Goal: Task Accomplishment & Management: Use online tool/utility

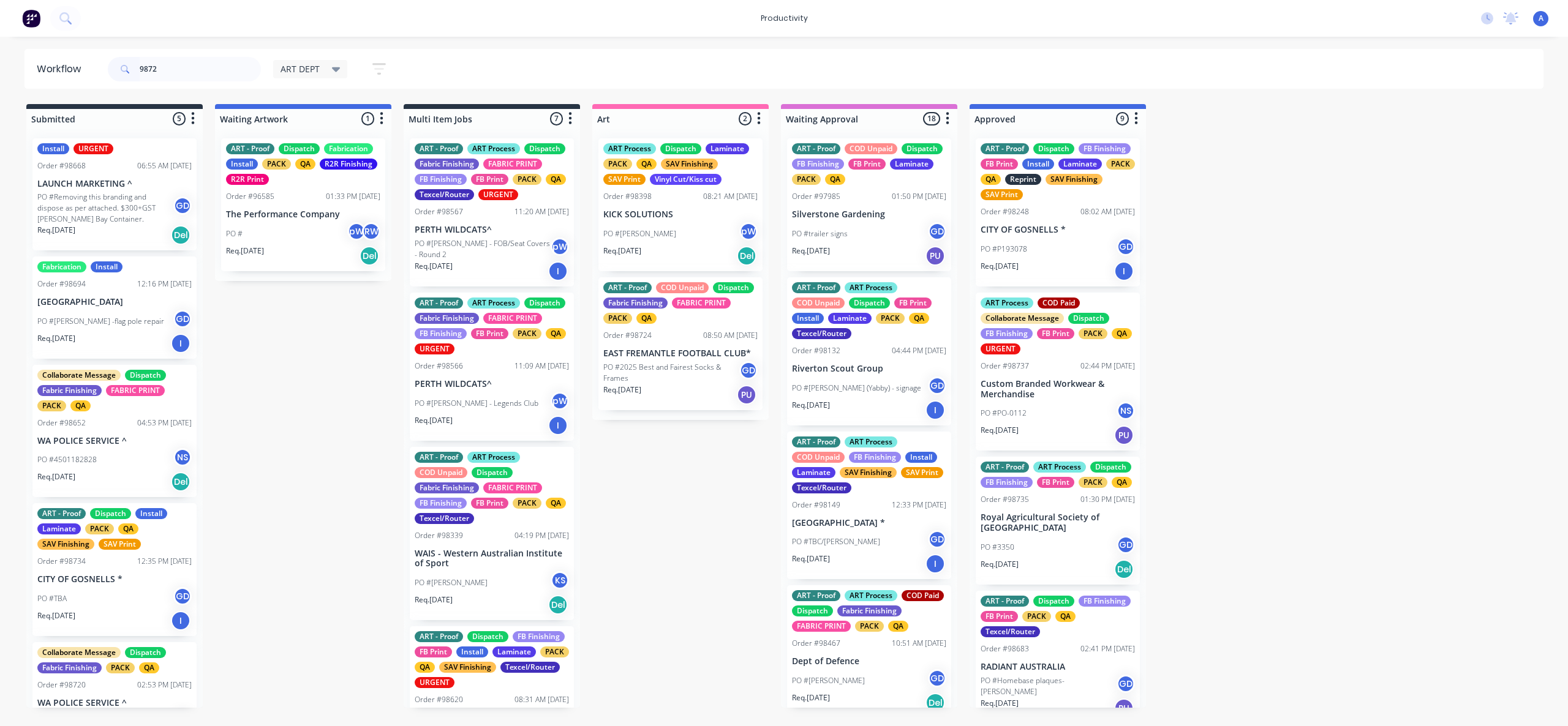
type input "98724"
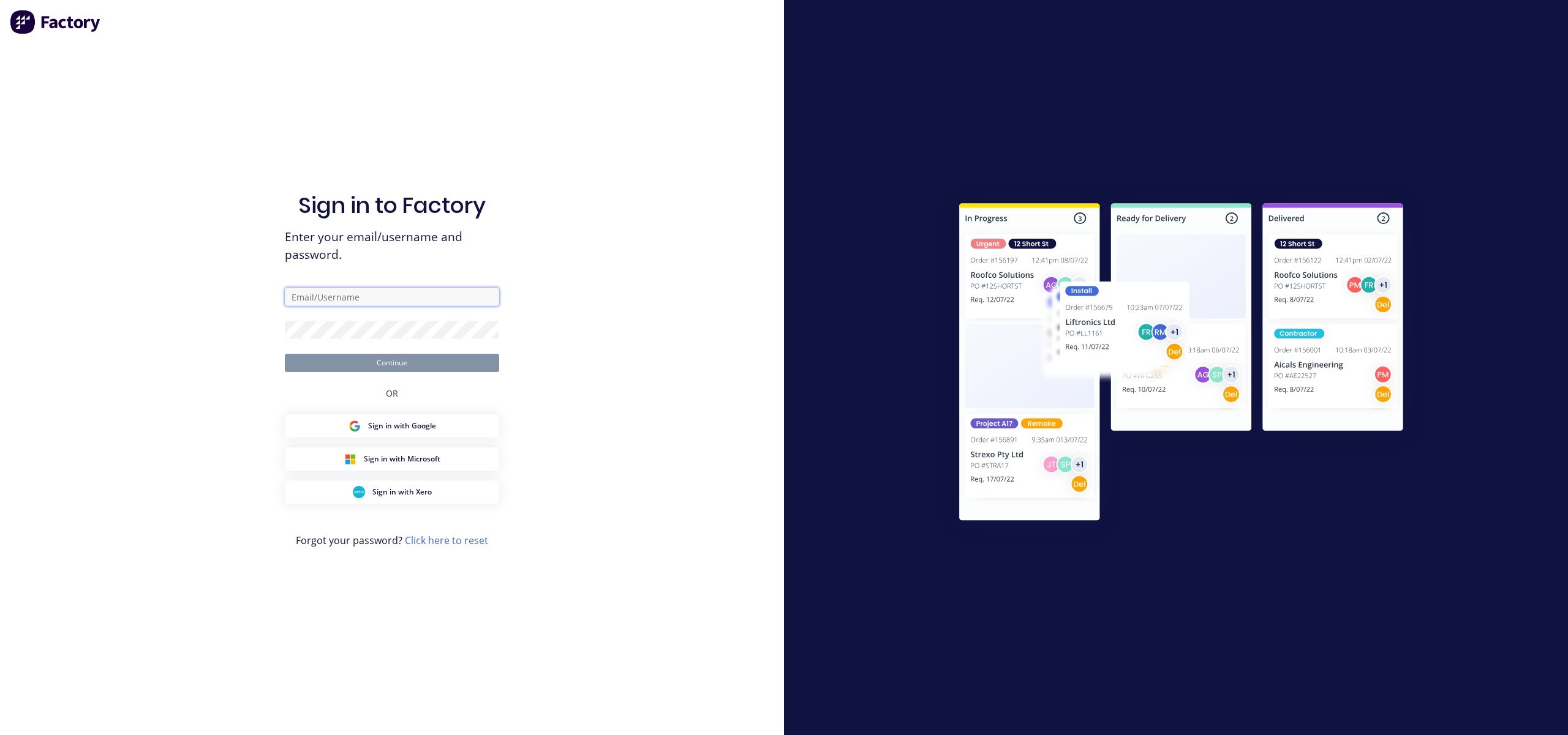
type input "[EMAIL_ADDRESS][DOMAIN_NAME]"
click at [405, 368] on button "Continue" at bounding box center [392, 363] width 215 height 19
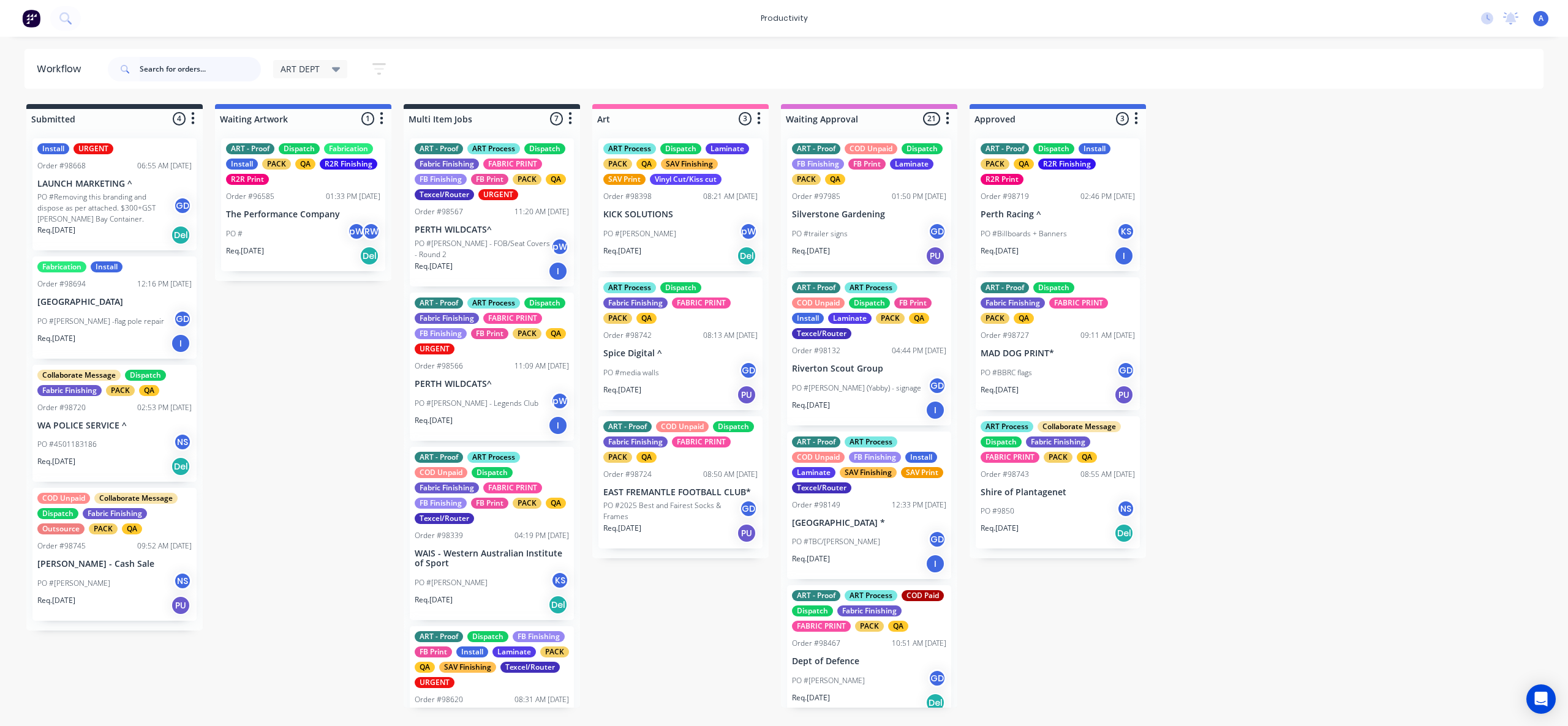
click at [228, 71] on input "text" at bounding box center [200, 69] width 121 height 25
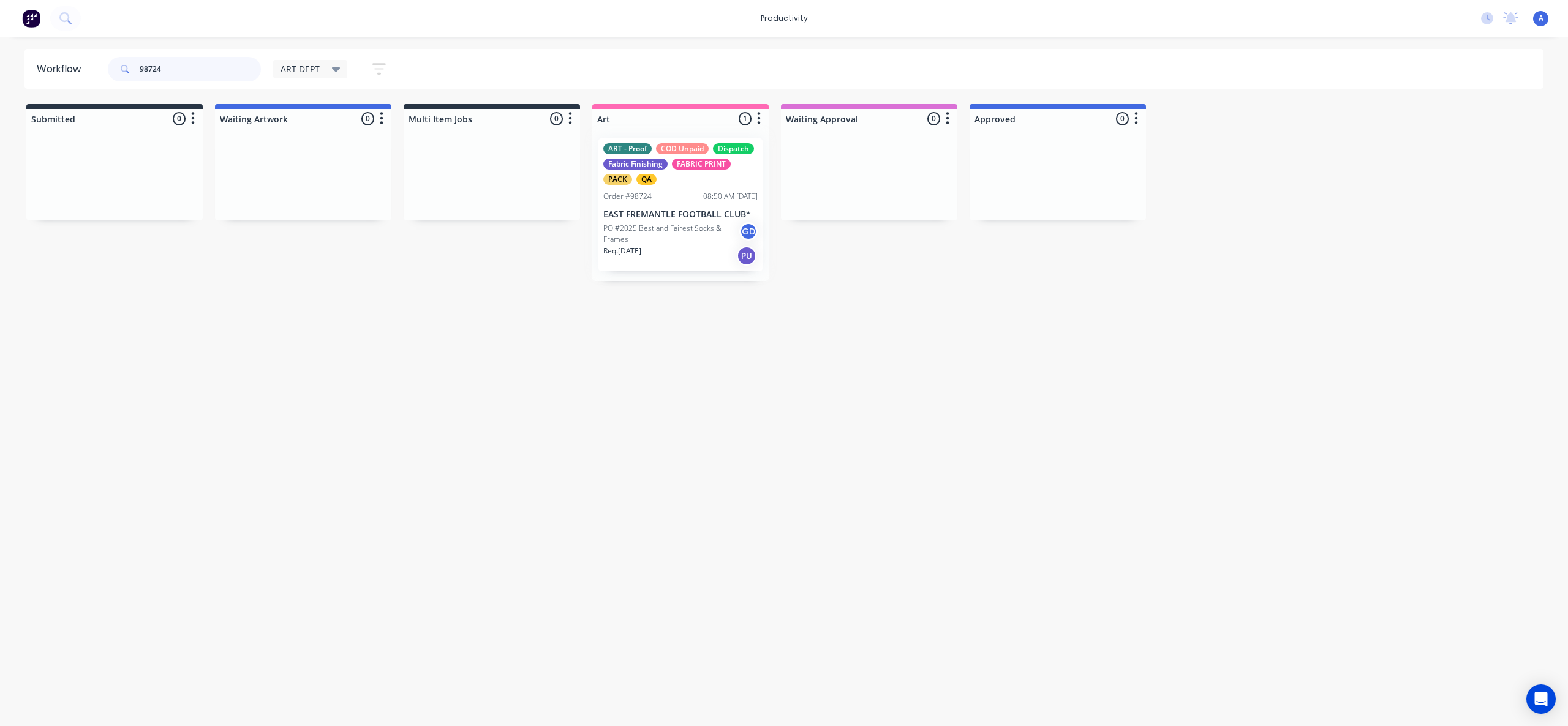
drag, startPoint x: 665, startPoint y: 243, endPoint x: 889, endPoint y: 255, distance: 224.3
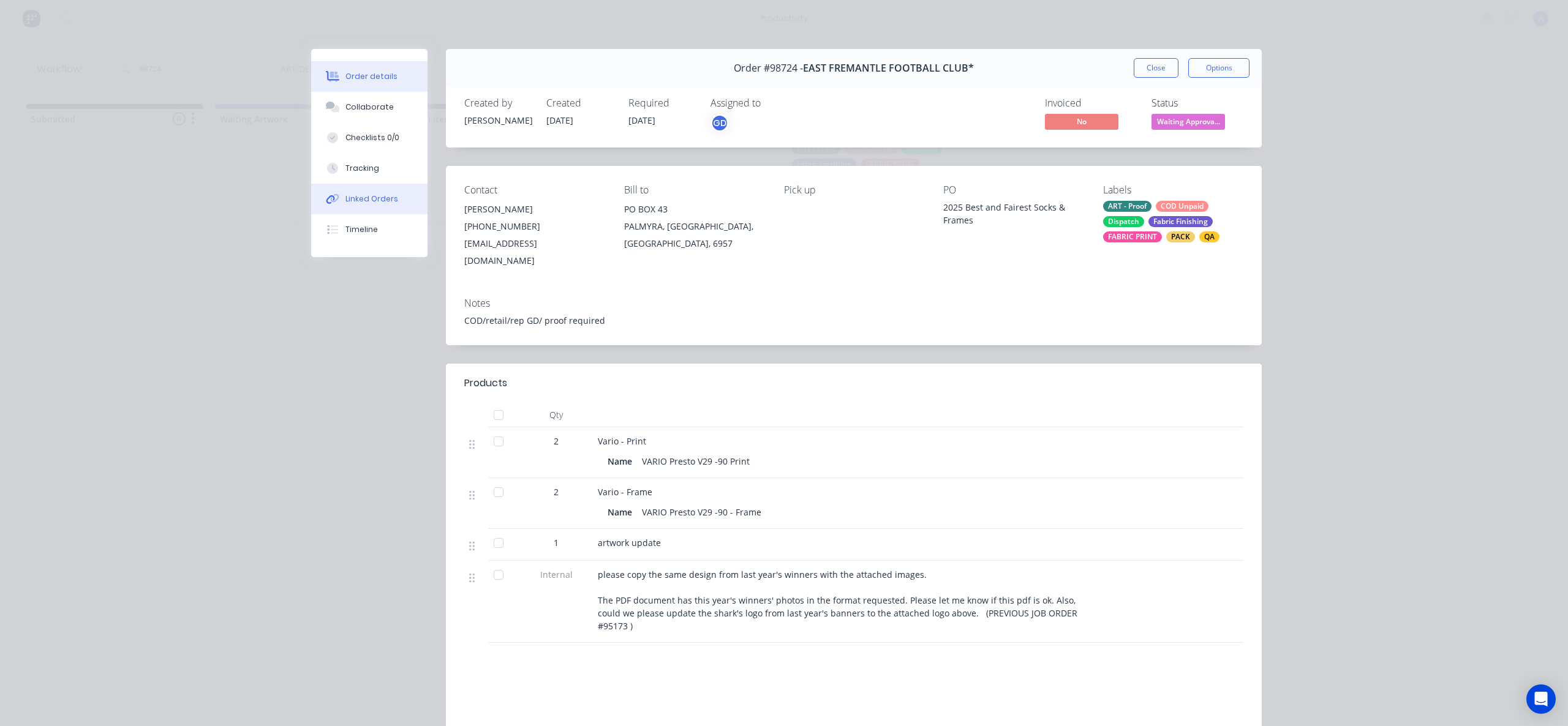
click at [376, 195] on div "Linked Orders" at bounding box center [371, 198] width 52 height 11
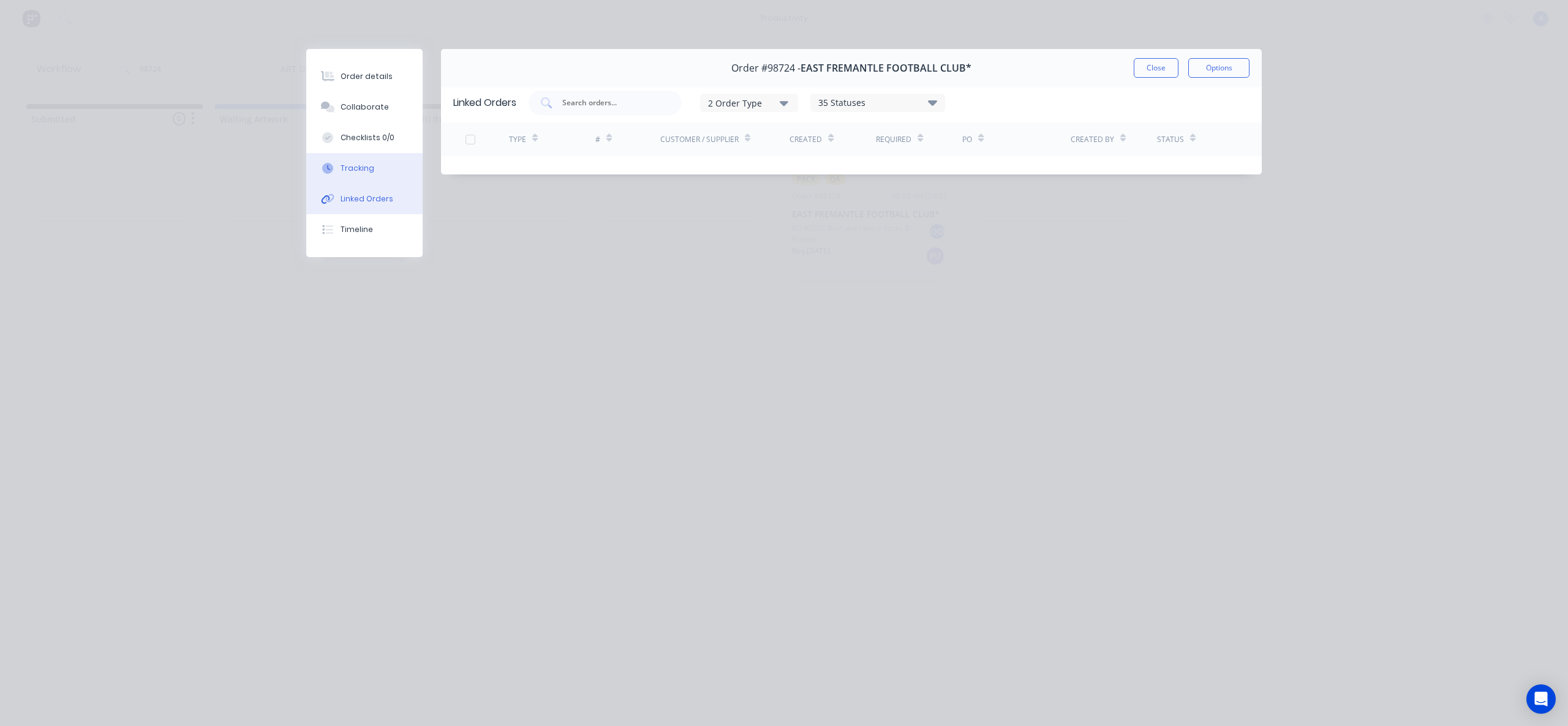
click at [382, 173] on button "Tracking" at bounding box center [365, 167] width 116 height 31
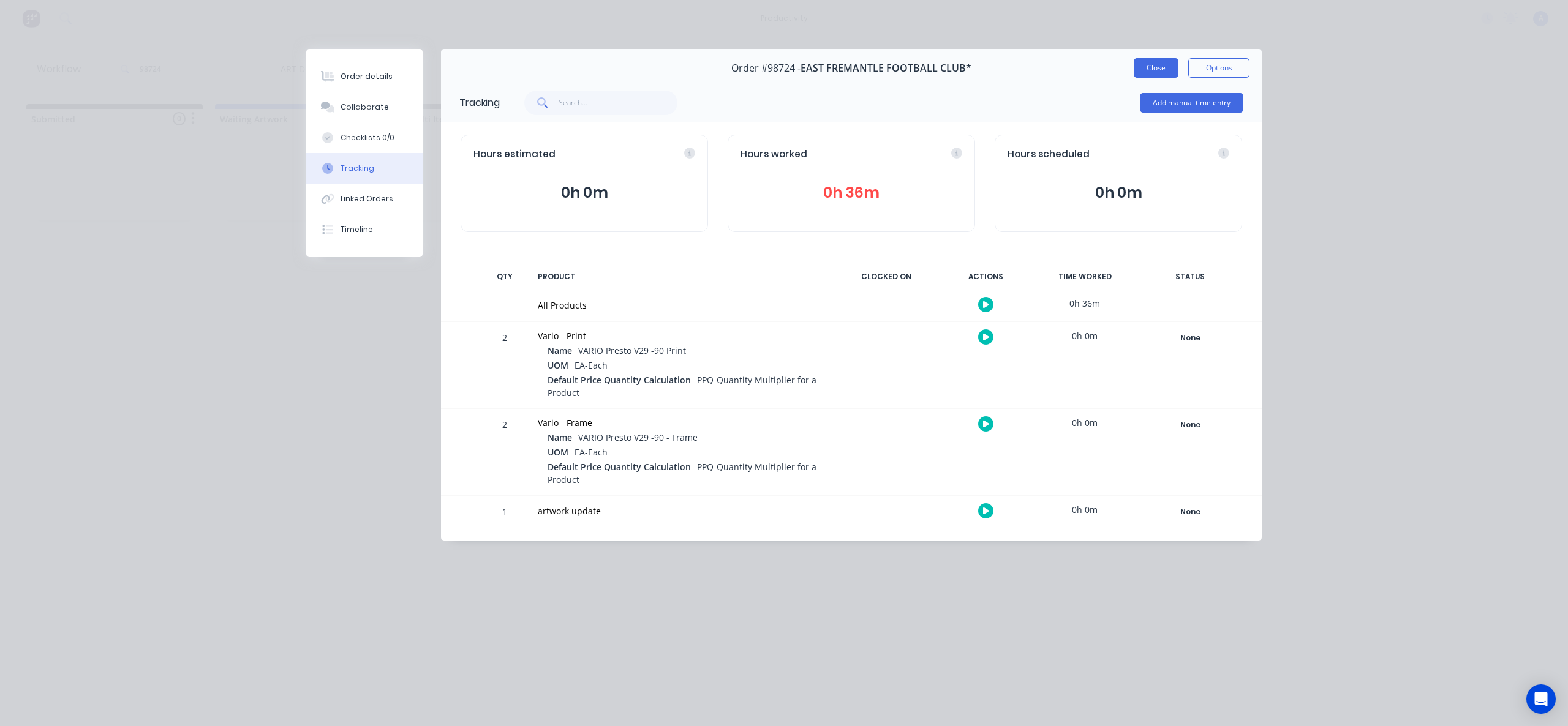
click at [1155, 66] on button "Close" at bounding box center [1155, 68] width 44 height 20
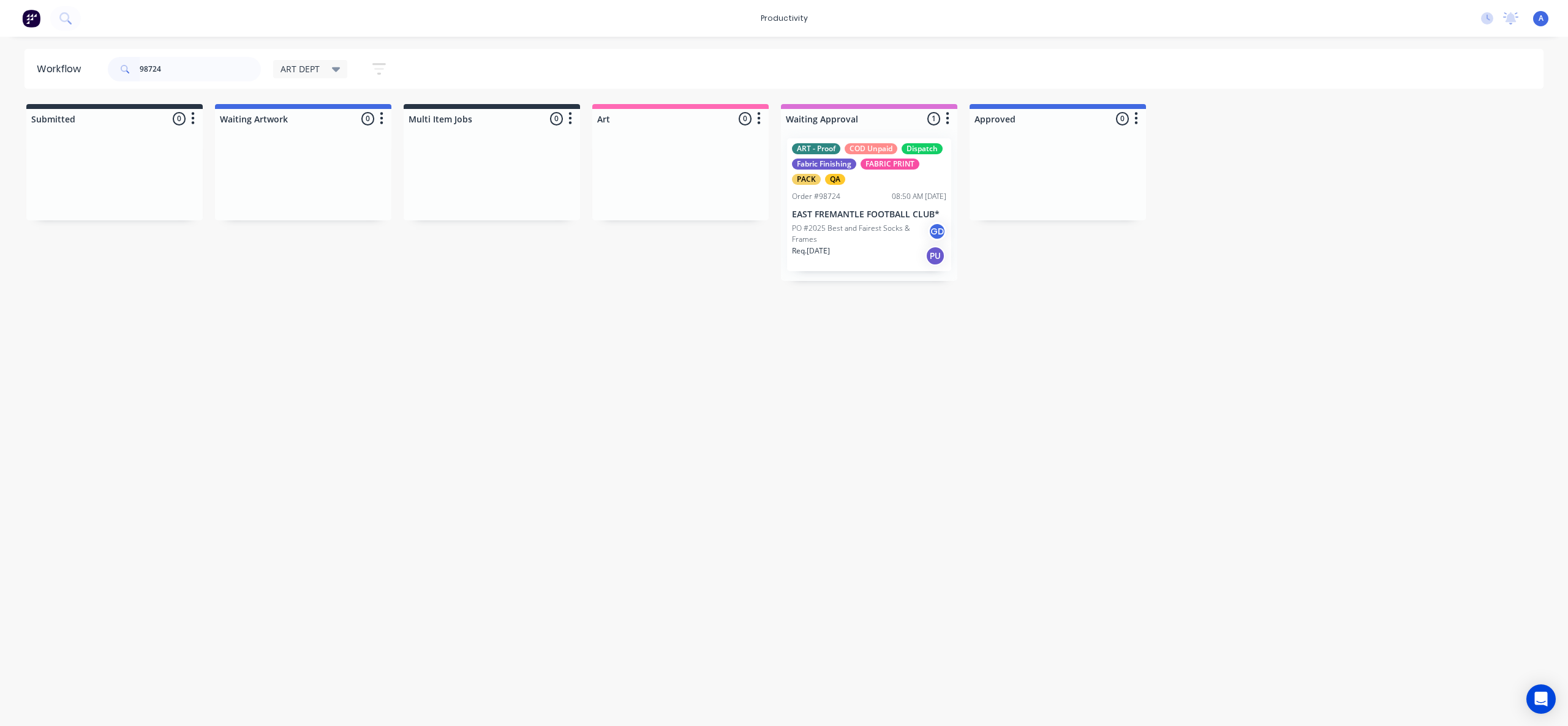
click at [816, 456] on div "Workflow 98724 ART DEPT Save new view None edit ART DEPT (Default) edit Banner …" at bounding box center [784, 375] width 1568 height 652
click at [869, 215] on p "EAST FREMANTLE FOOTBALL CLUB*" at bounding box center [869, 215] width 155 height 11
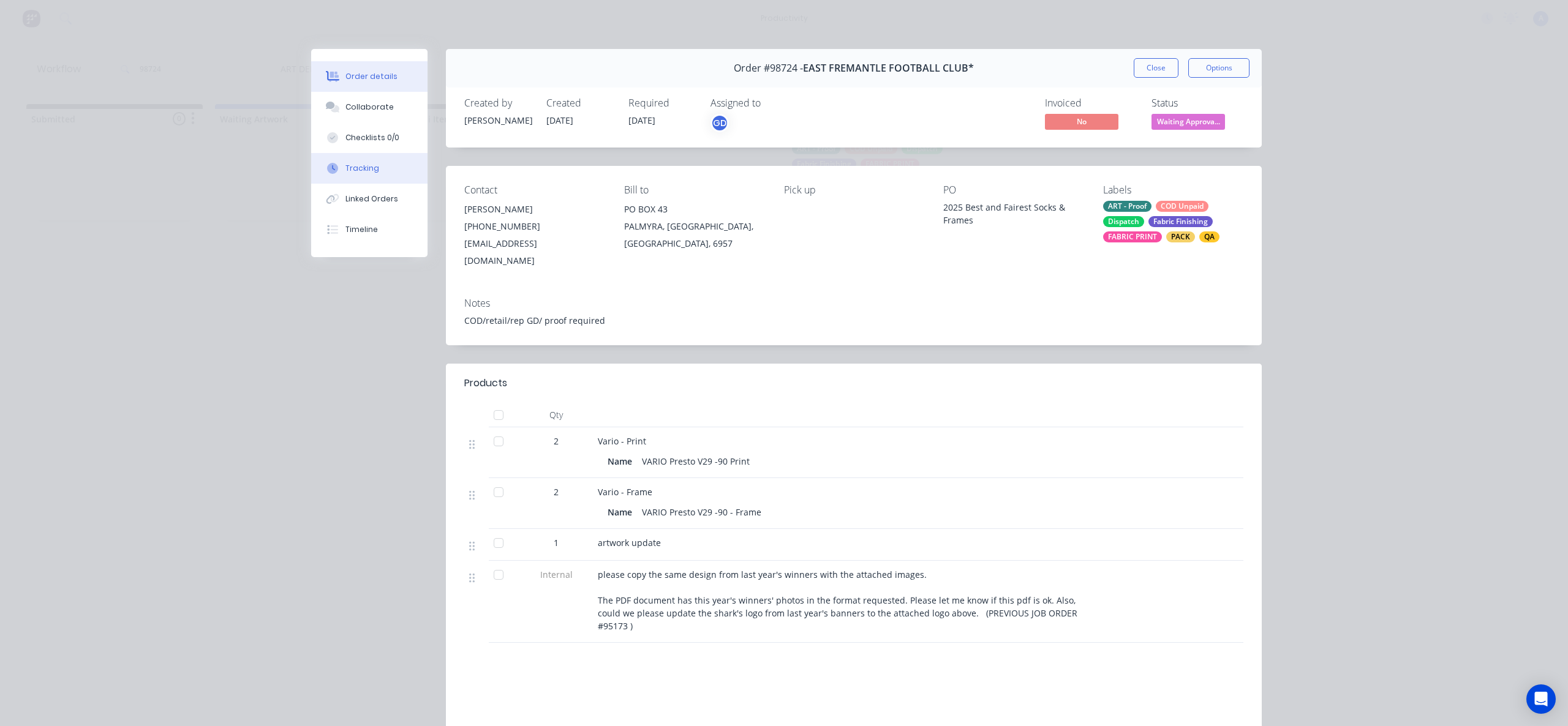
click at [374, 160] on button "Tracking" at bounding box center [370, 167] width 116 height 31
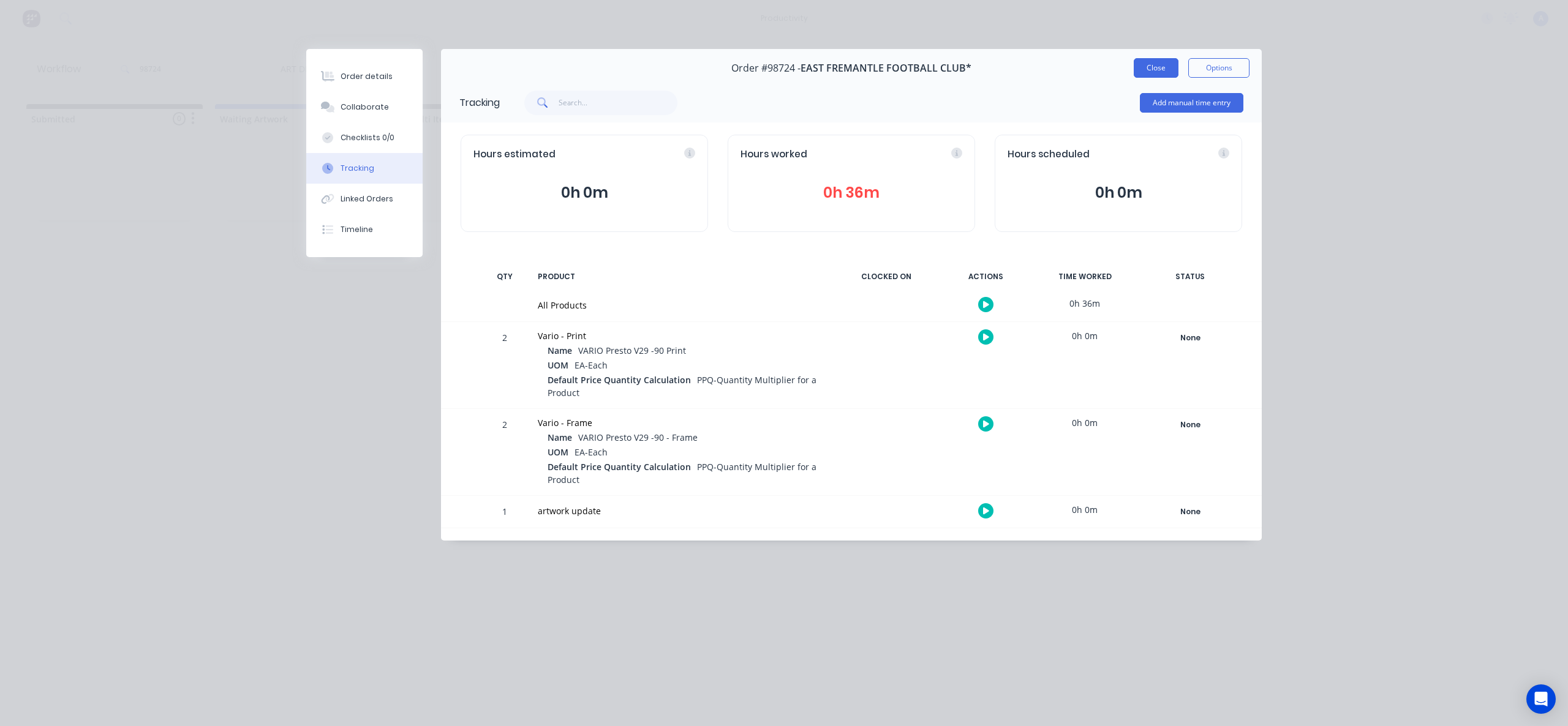
click at [1162, 70] on button "Close" at bounding box center [1155, 68] width 44 height 20
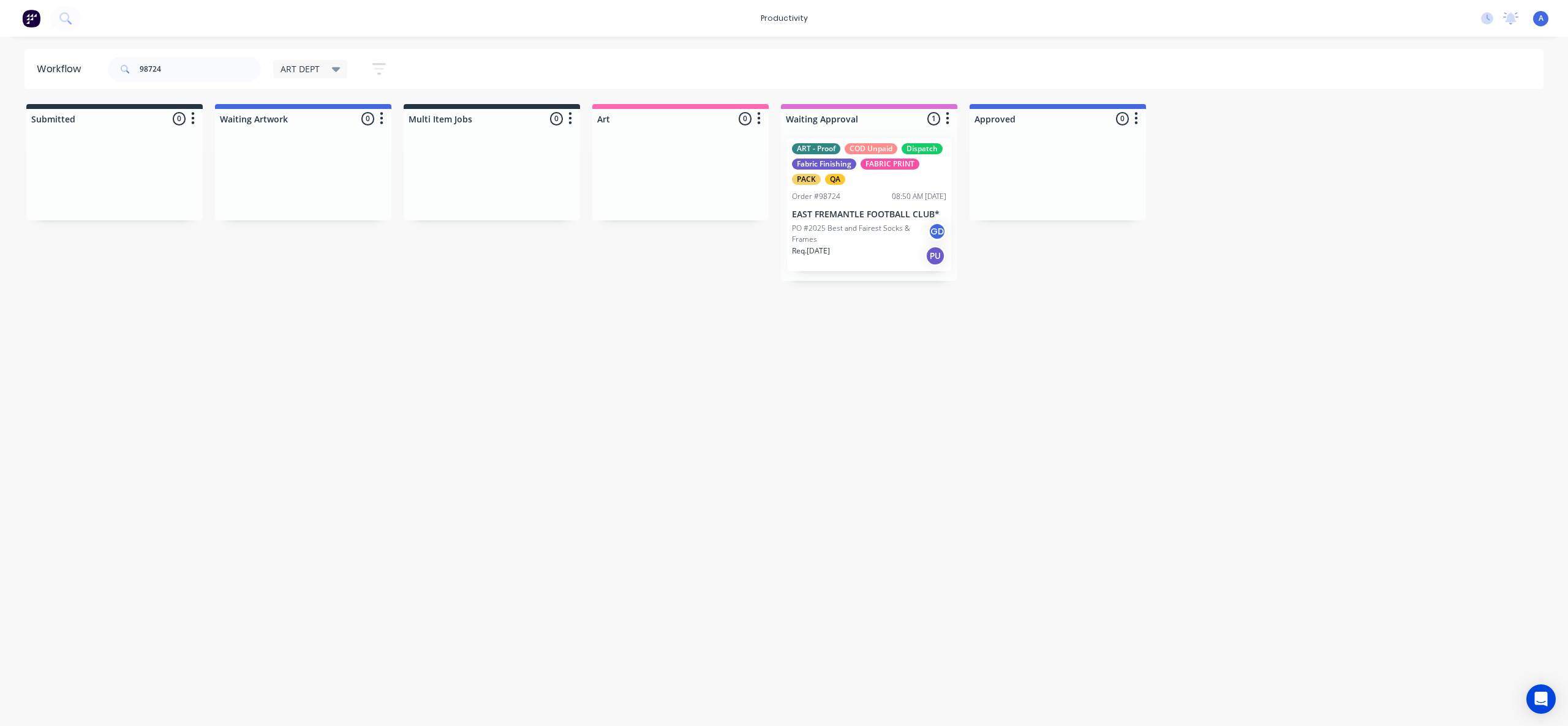
click at [914, 471] on div "Workflow 98724 ART DEPT Save new view None edit ART DEPT (Default) edit Banner …" at bounding box center [784, 375] width 1568 height 652
click at [227, 67] on input "98724" at bounding box center [200, 69] width 121 height 25
type input "9"
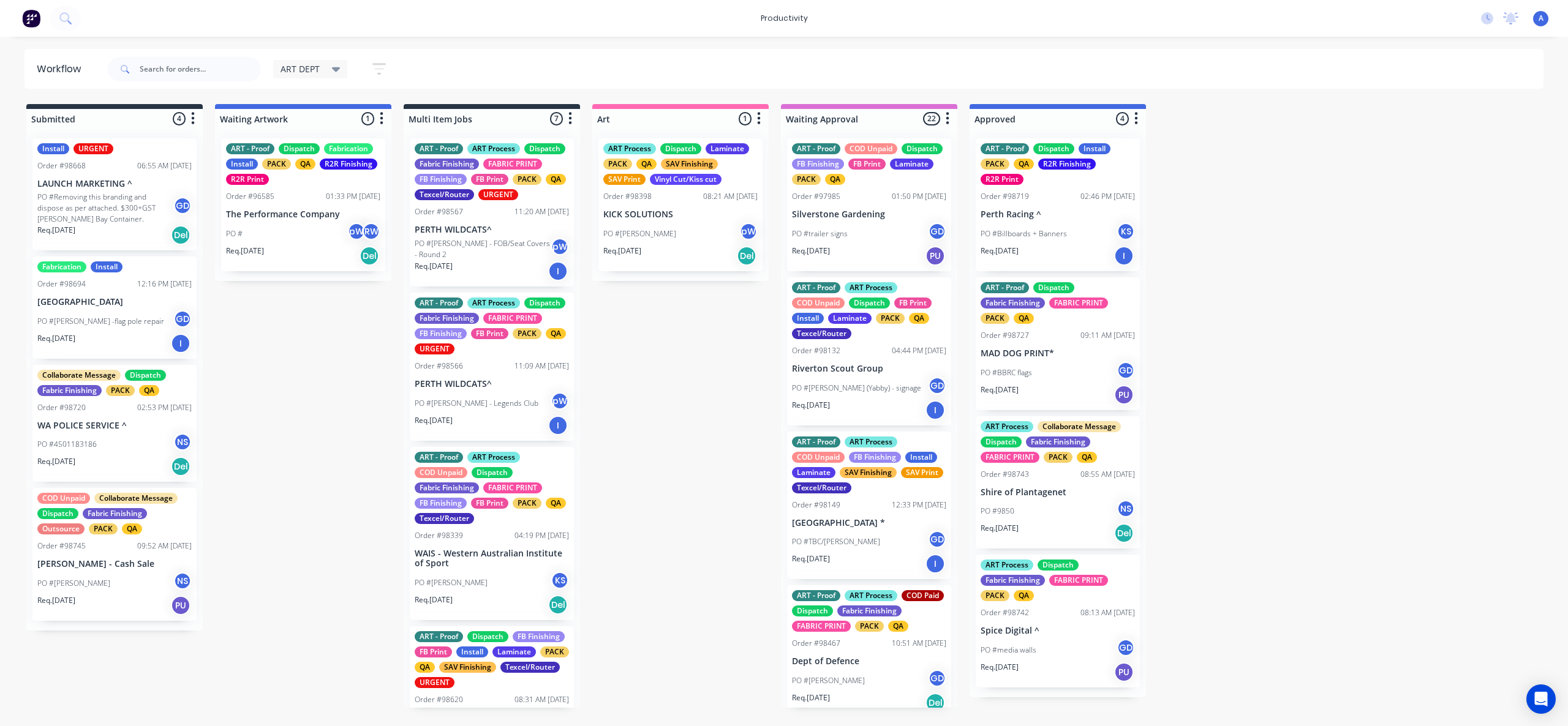
click at [238, 74] on input "text" at bounding box center [200, 69] width 121 height 25
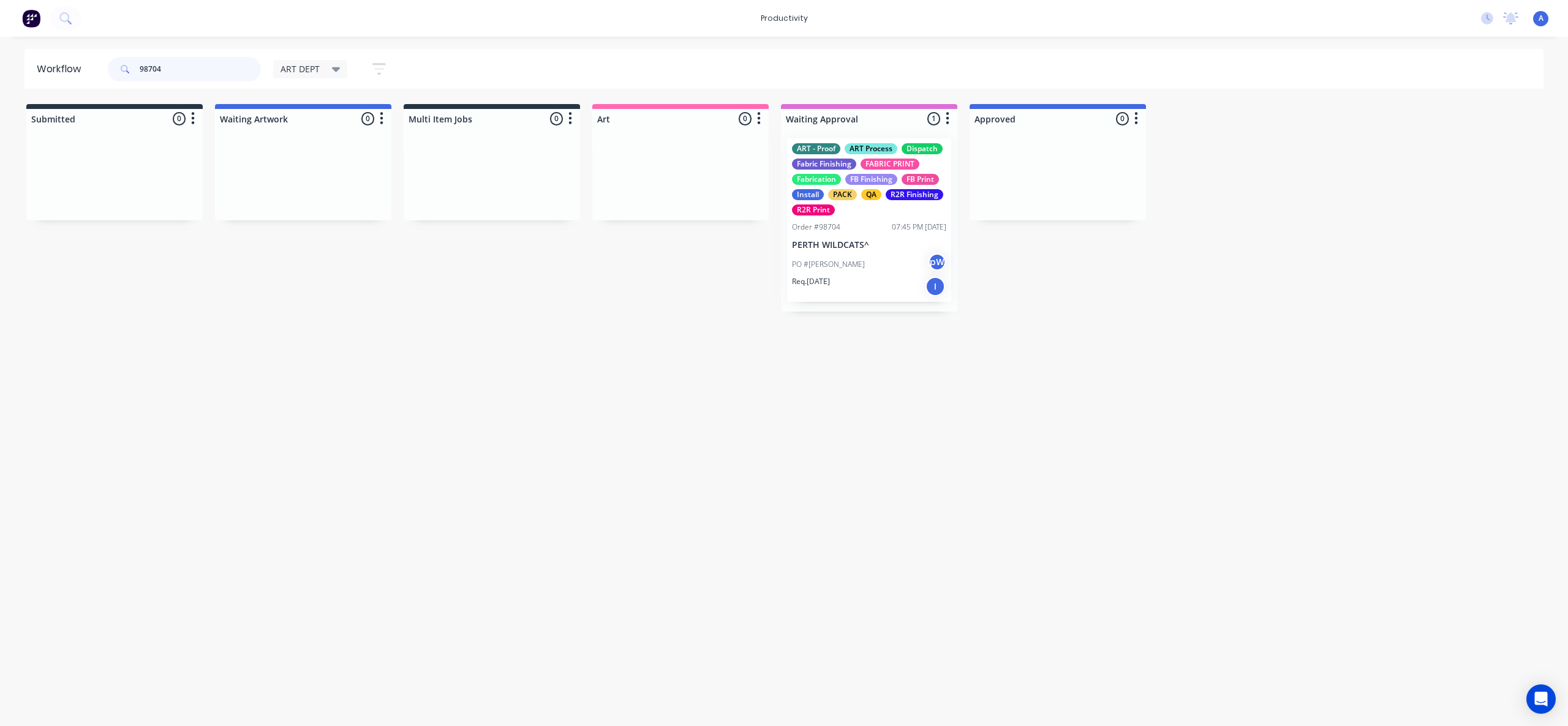
drag, startPoint x: 850, startPoint y: 271, endPoint x: 677, endPoint y: 262, distance: 173.2
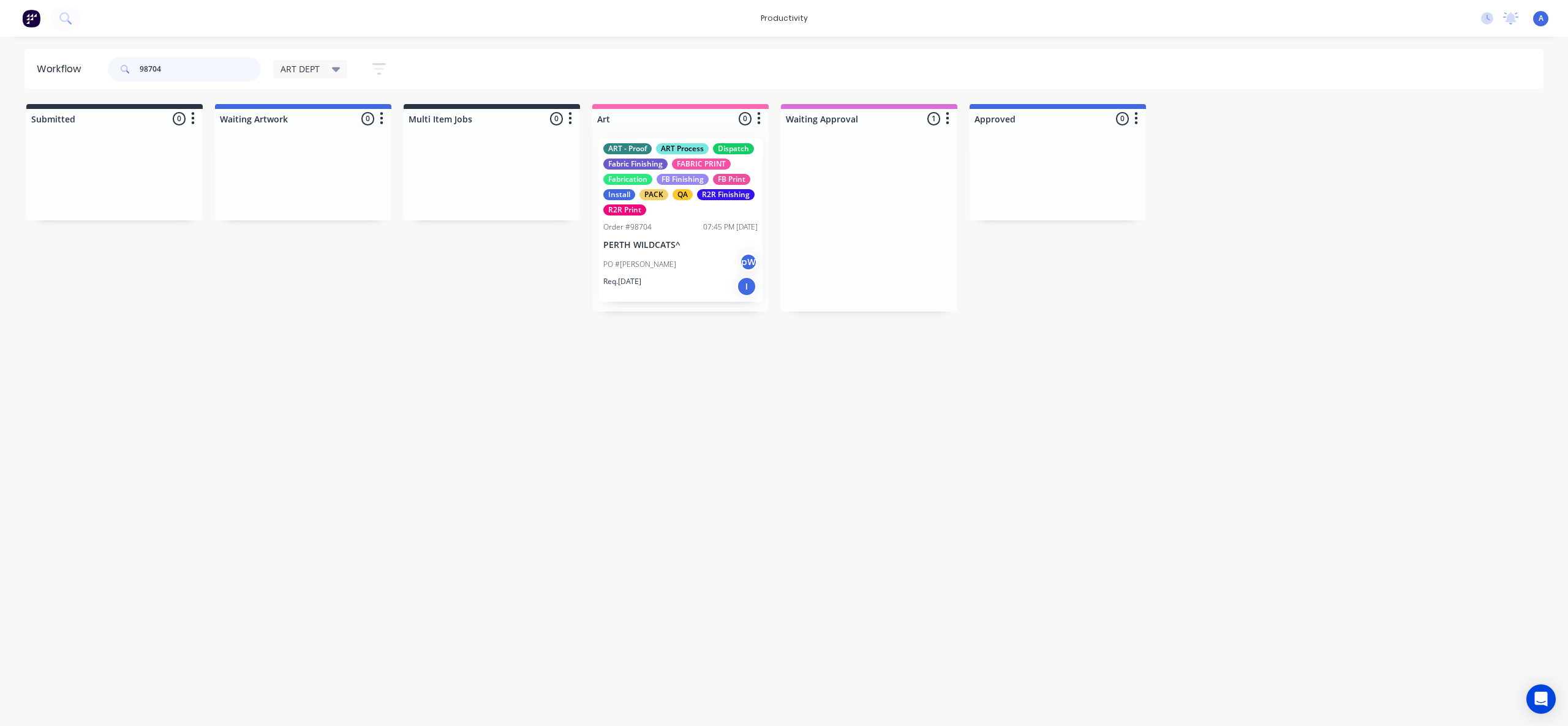
type input "98704"
click at [671, 261] on div at bounding box center [680, 221] width 176 height 183
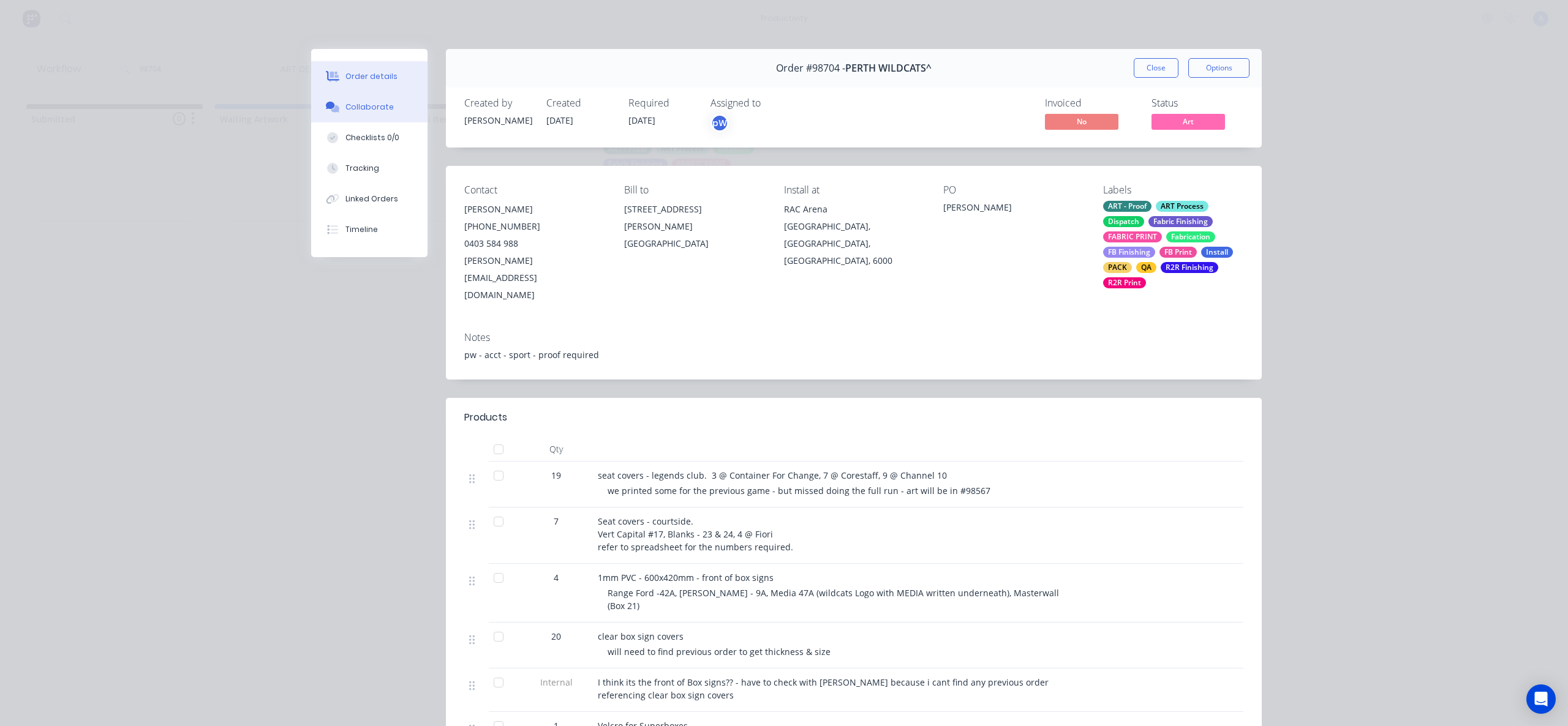
click at [377, 100] on button "Collaborate" at bounding box center [370, 106] width 116 height 31
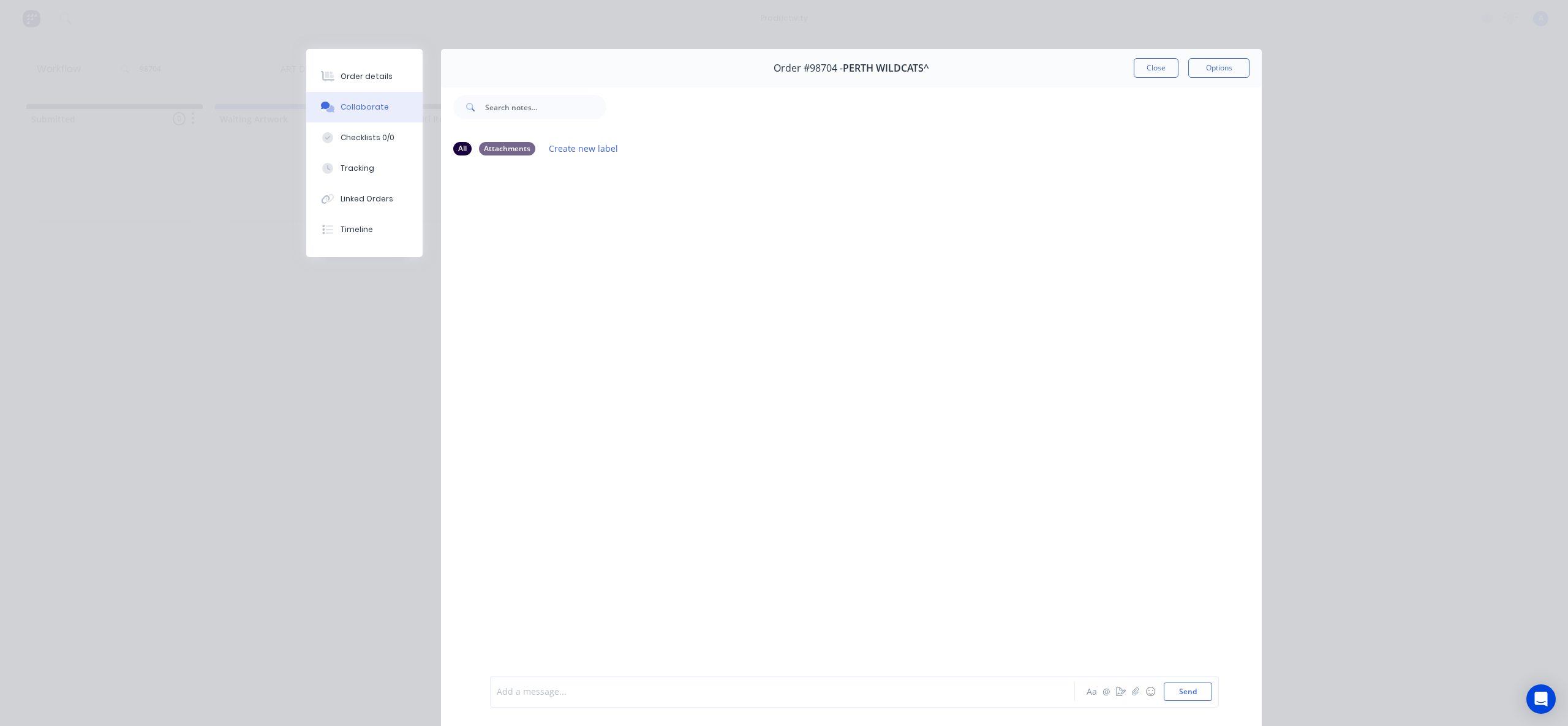
click at [982, 689] on div at bounding box center [766, 692] width 536 height 13
click at [1130, 685] on button "button" at bounding box center [1135, 692] width 15 height 15
click at [1128, 691] on button "button" at bounding box center [1135, 692] width 15 height 15
click at [1180, 692] on button "Send" at bounding box center [1188, 692] width 48 height 19
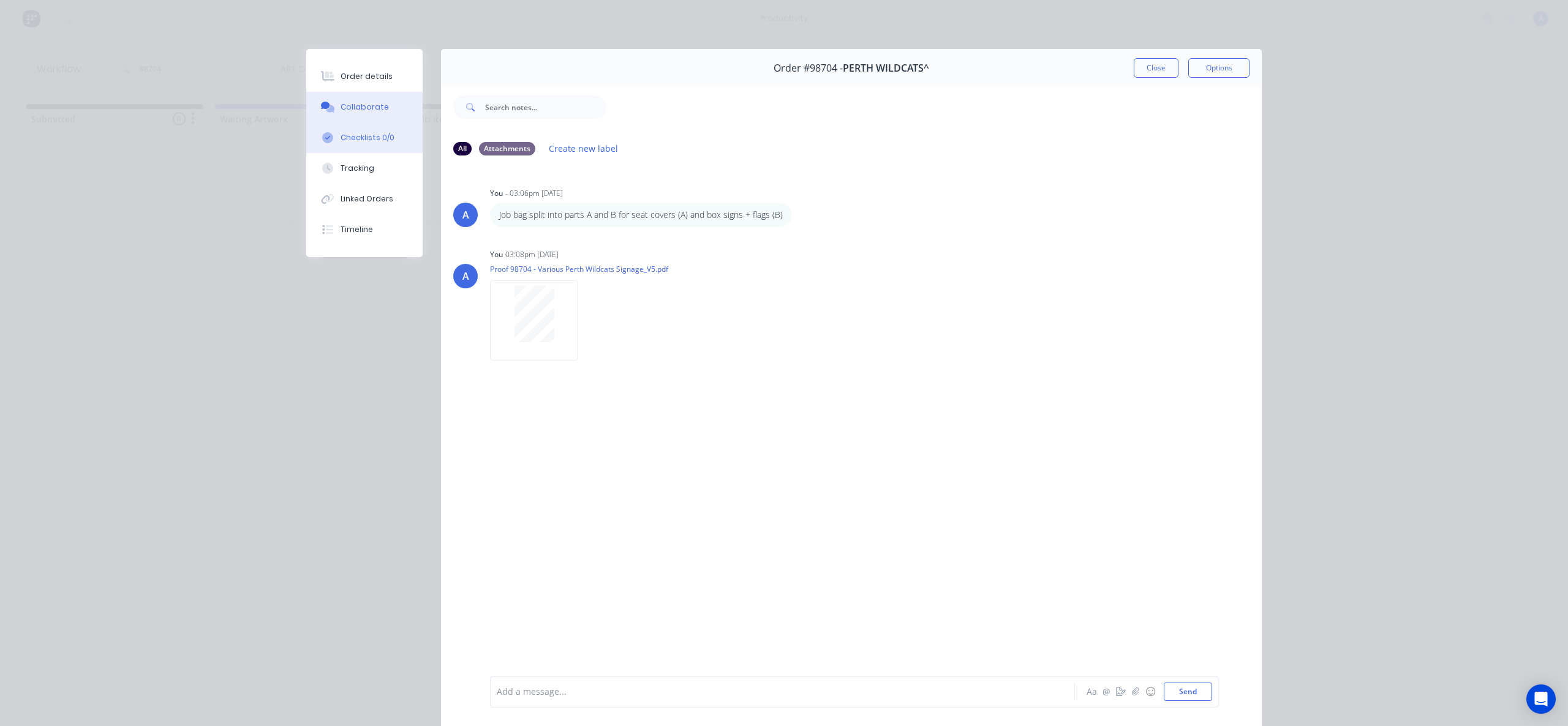
click at [373, 152] on button "Checklists 0/0" at bounding box center [365, 137] width 116 height 31
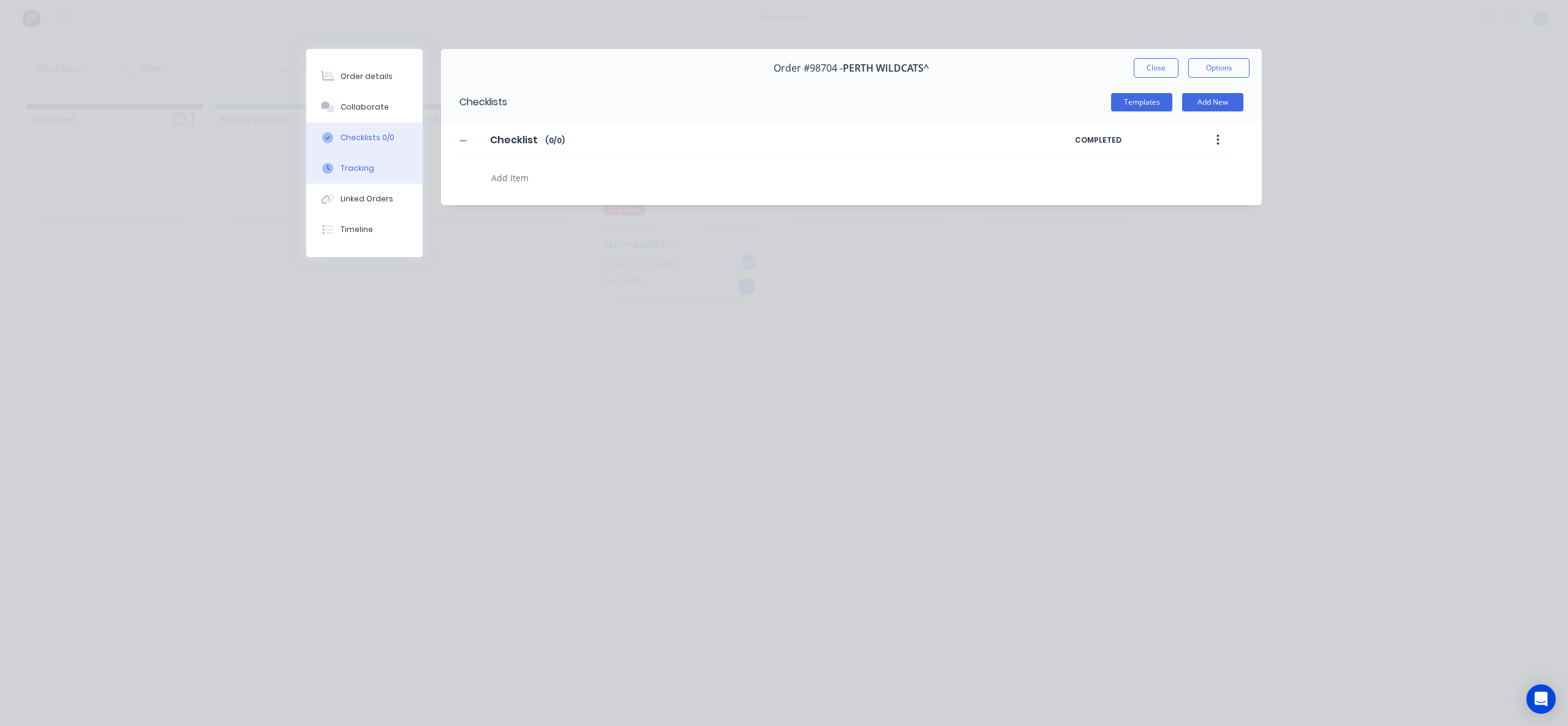
click at [372, 165] on div "Tracking" at bounding box center [358, 167] width 34 height 11
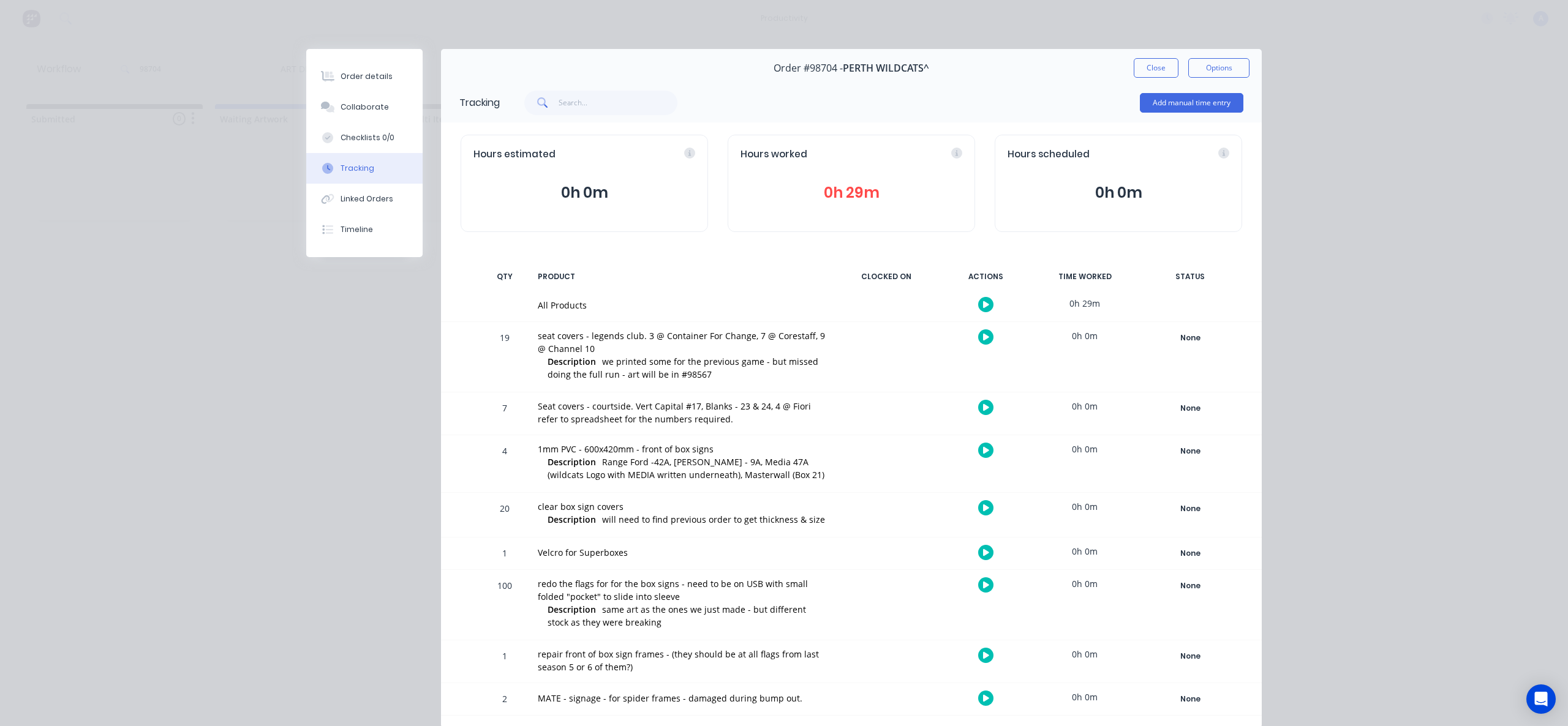
click at [983, 304] on icon "button" at bounding box center [986, 304] width 6 height 7
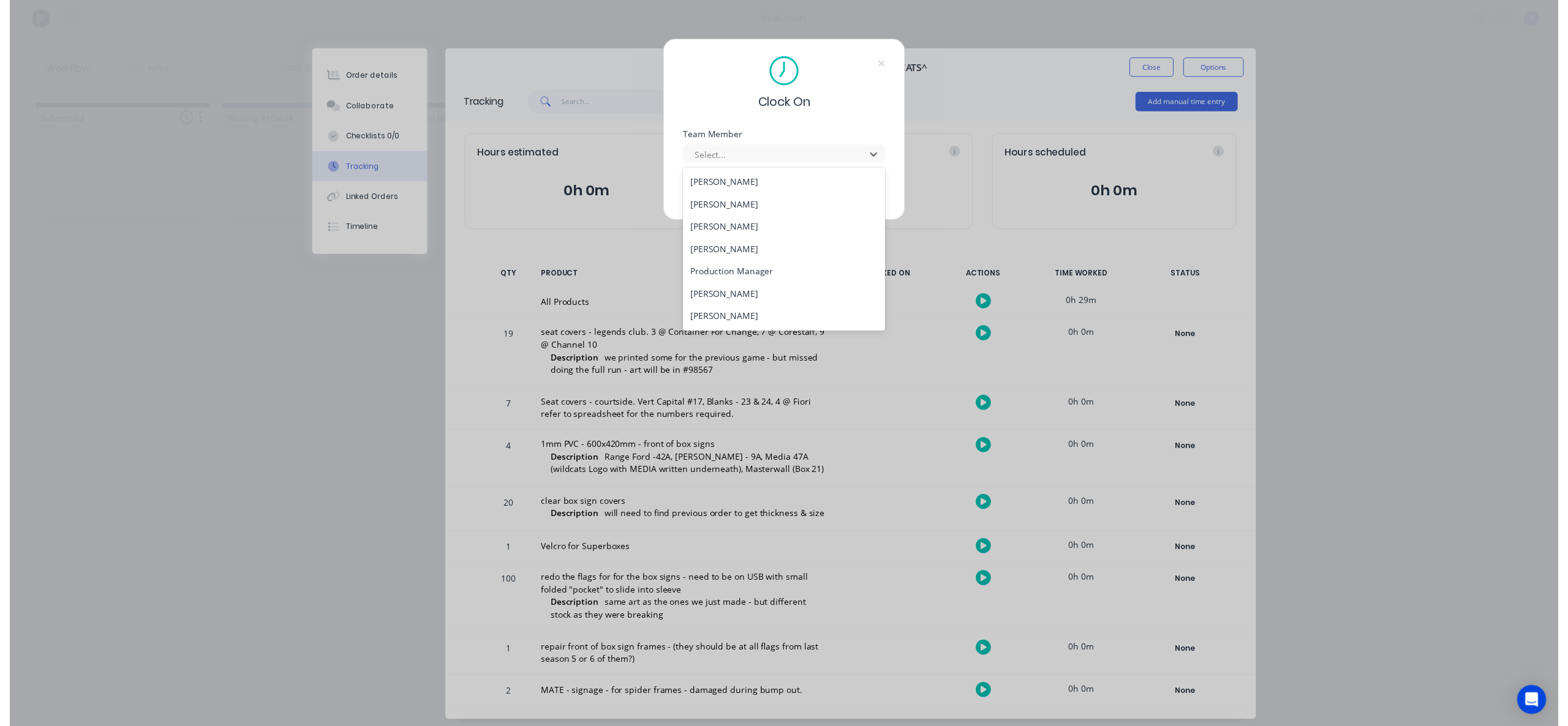
scroll to position [315, 0]
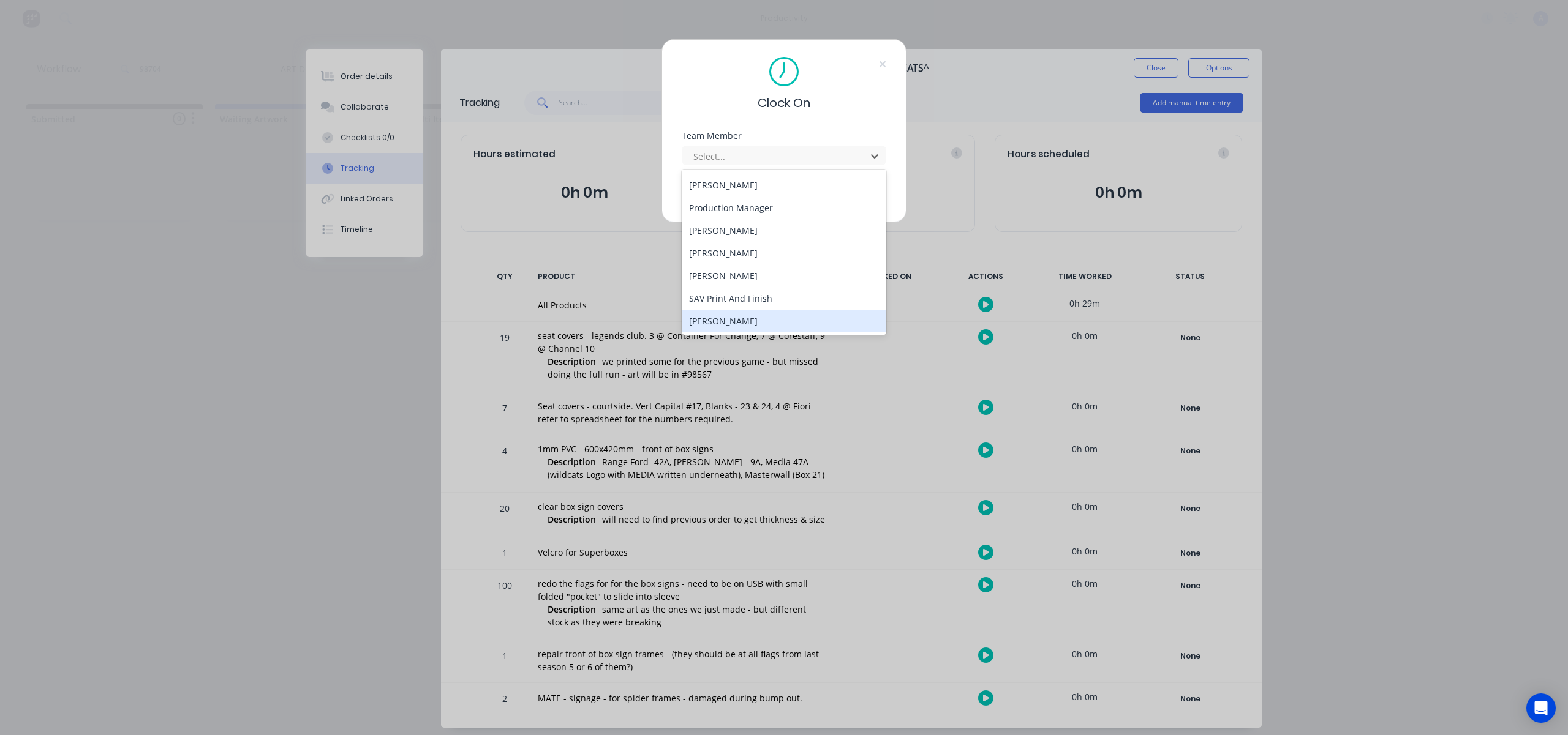
drag, startPoint x: 775, startPoint y: 322, endPoint x: 763, endPoint y: 255, distance: 68.1
click at [775, 322] on div "[PERSON_NAME]" at bounding box center [784, 320] width 205 height 23
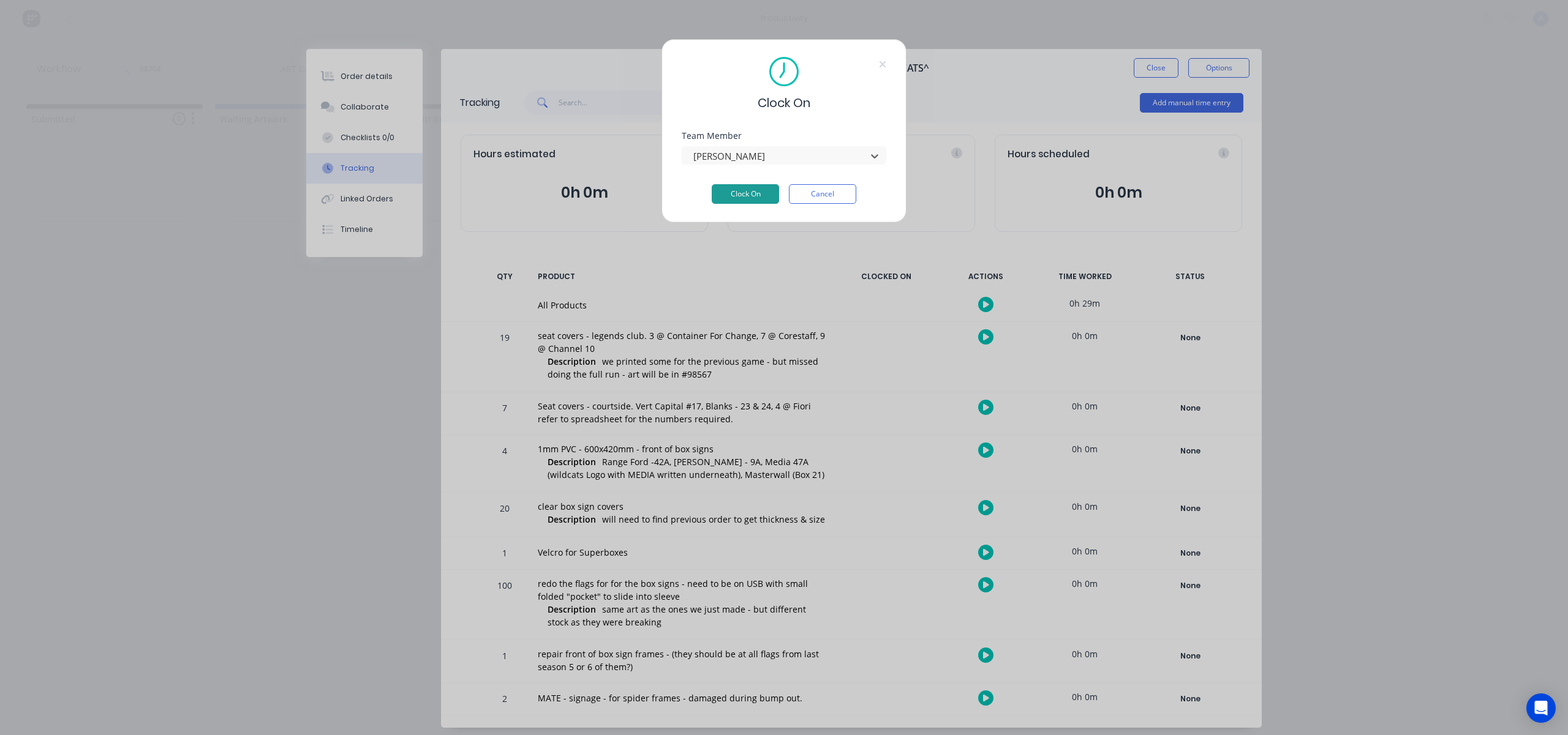
click at [764, 203] on button "Clock On" at bounding box center [745, 194] width 67 height 20
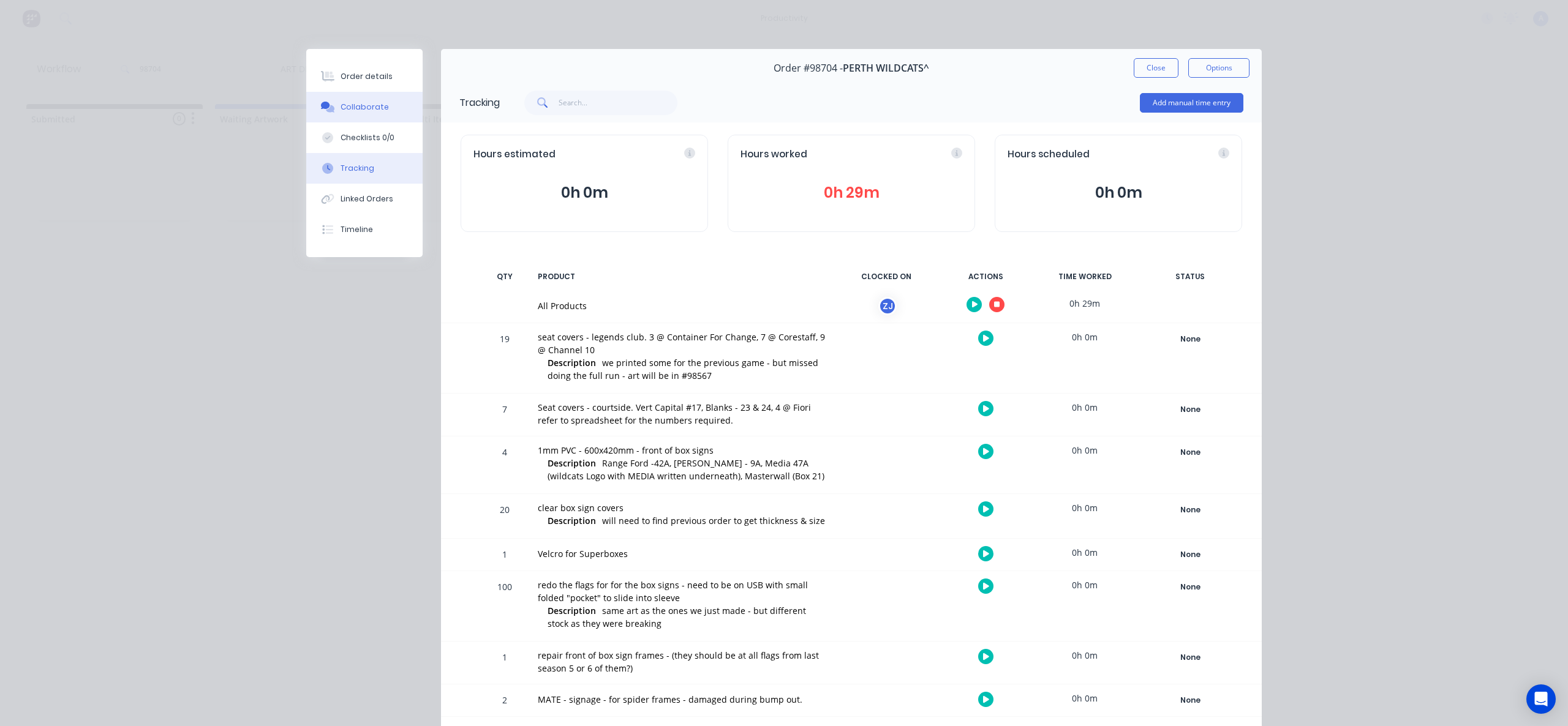
click at [384, 112] on button "Collaborate" at bounding box center [365, 106] width 116 height 31
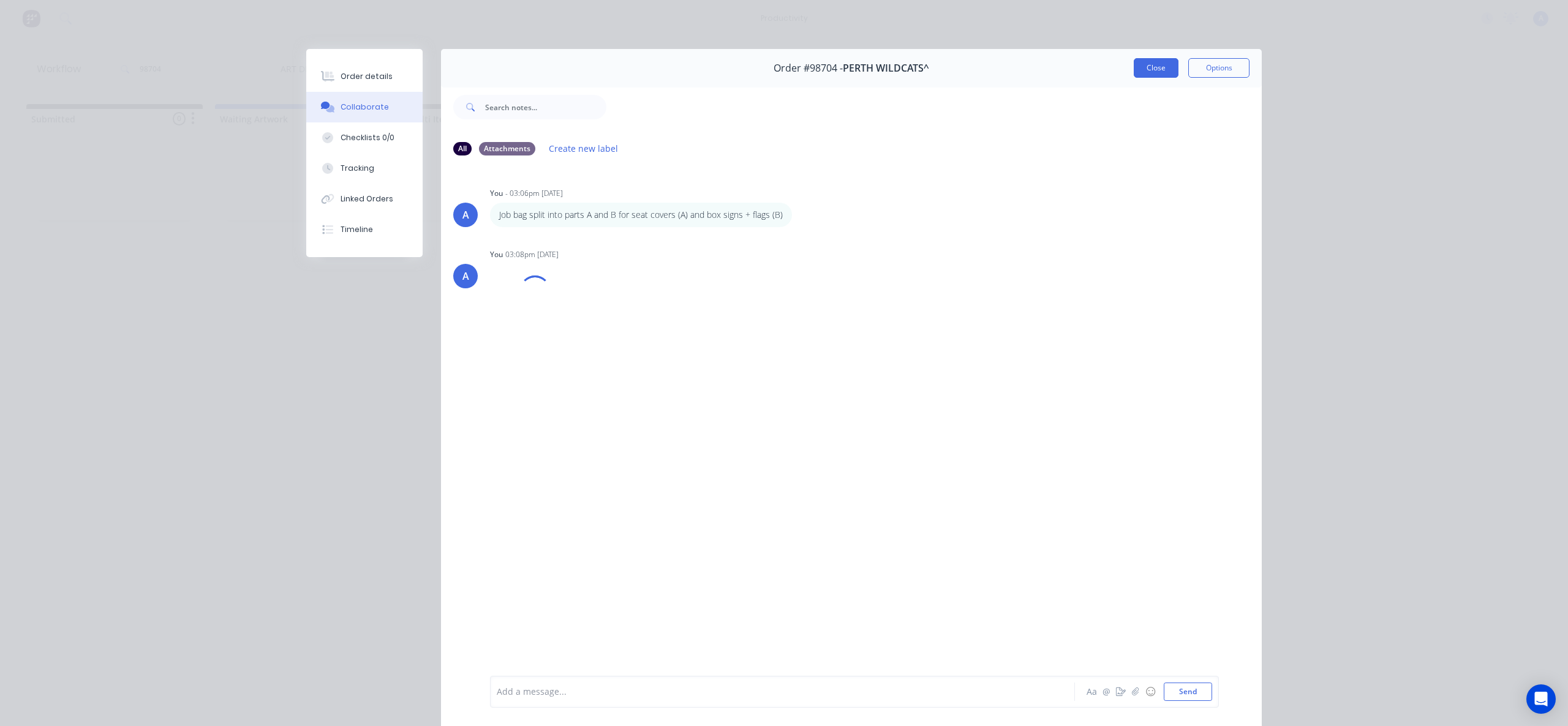
click at [1156, 61] on button "Close" at bounding box center [1155, 68] width 44 height 20
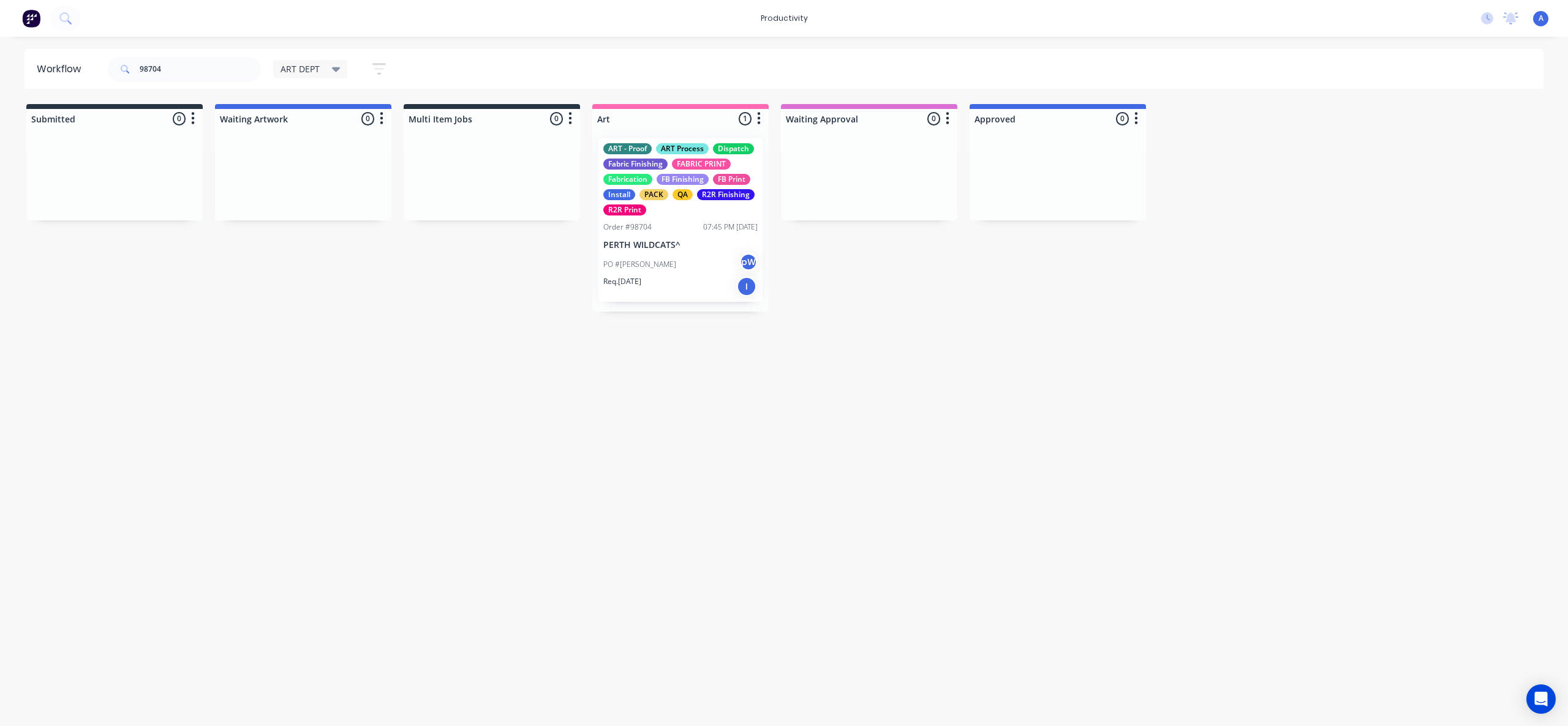
click at [987, 363] on div "Workflow 98704 ART DEPT Save new view None edit ART DEPT (Default) edit Banner …" at bounding box center [784, 375] width 1568 height 652
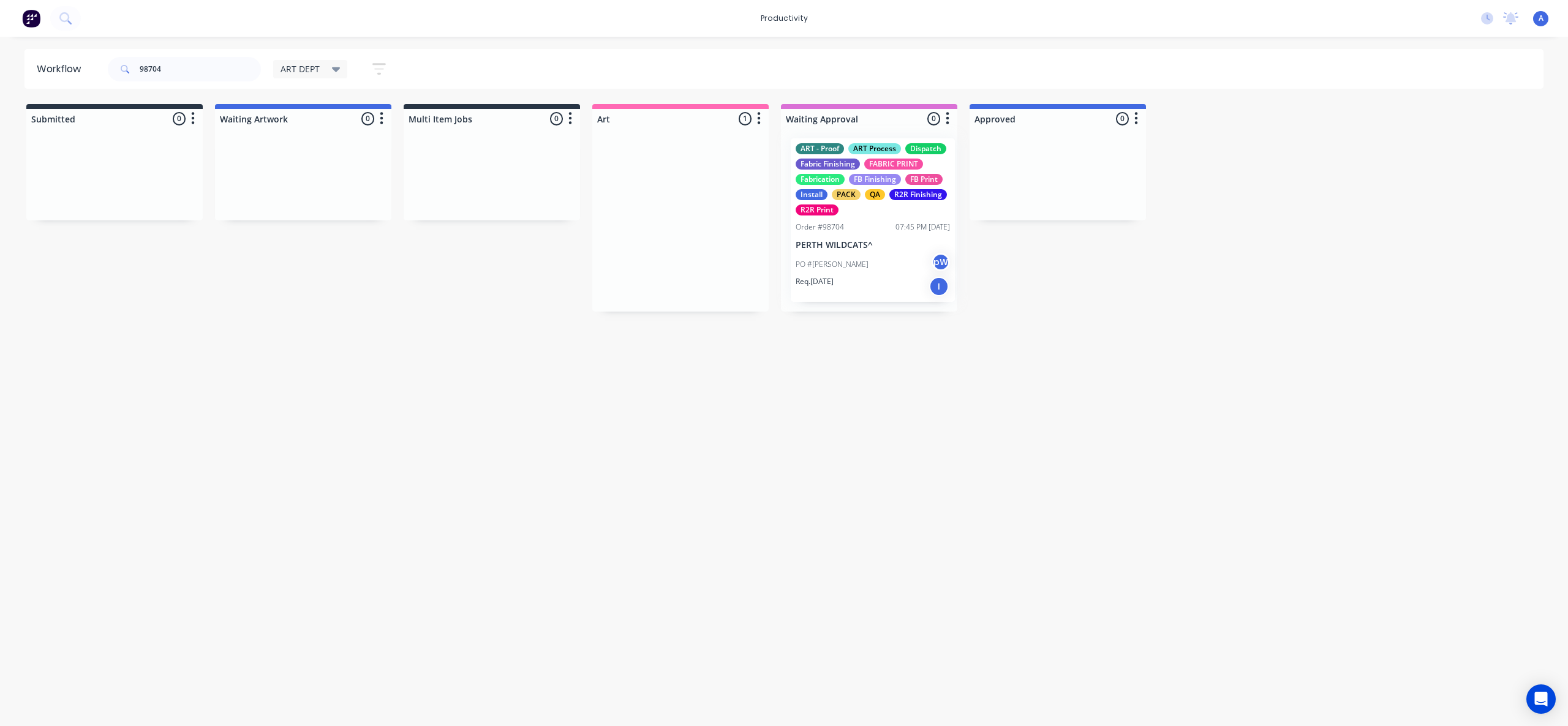
drag, startPoint x: 685, startPoint y: 294, endPoint x: 721, endPoint y: 292, distance: 36.1
click at [725, 292] on div "ART - Proof ART Process Dispatch Fabric Finishing FABRIC PRINT Fabrication FB F…" at bounding box center [680, 221] width 176 height 183
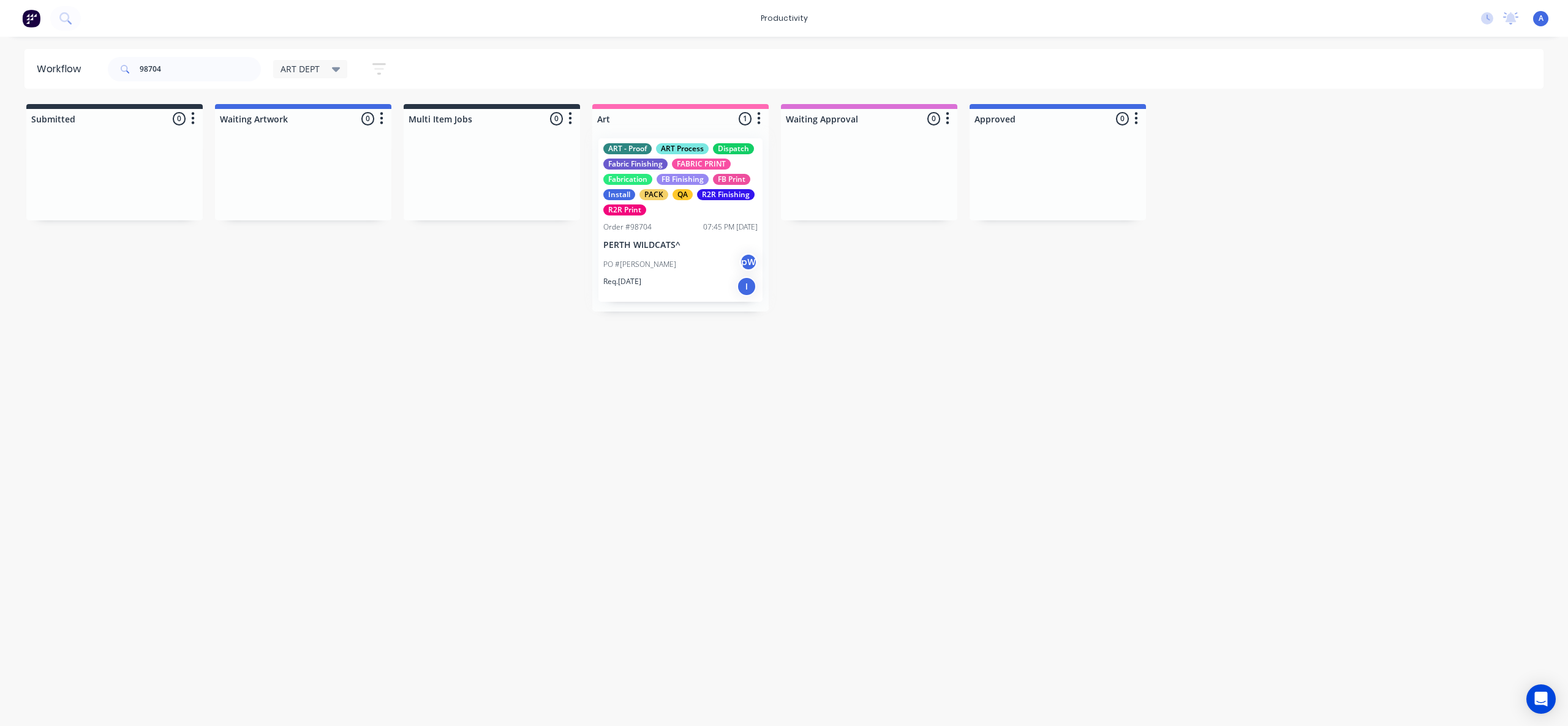
click at [684, 271] on div "ART - Proof ART Process Dispatch Fabric Finishing FABRIC PRINT Fabrication FB F…" at bounding box center [680, 221] width 176 height 183
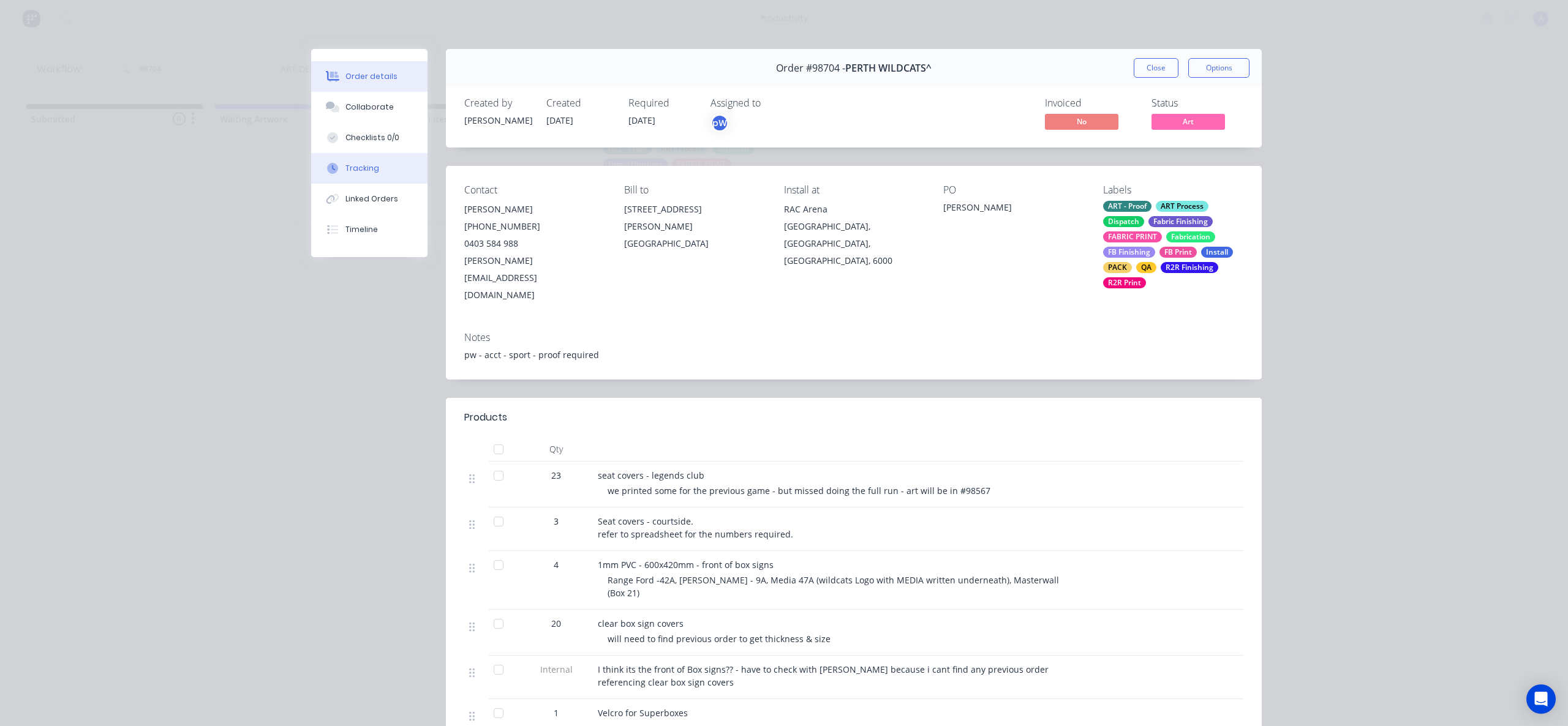
click at [377, 178] on button "Tracking" at bounding box center [370, 167] width 116 height 31
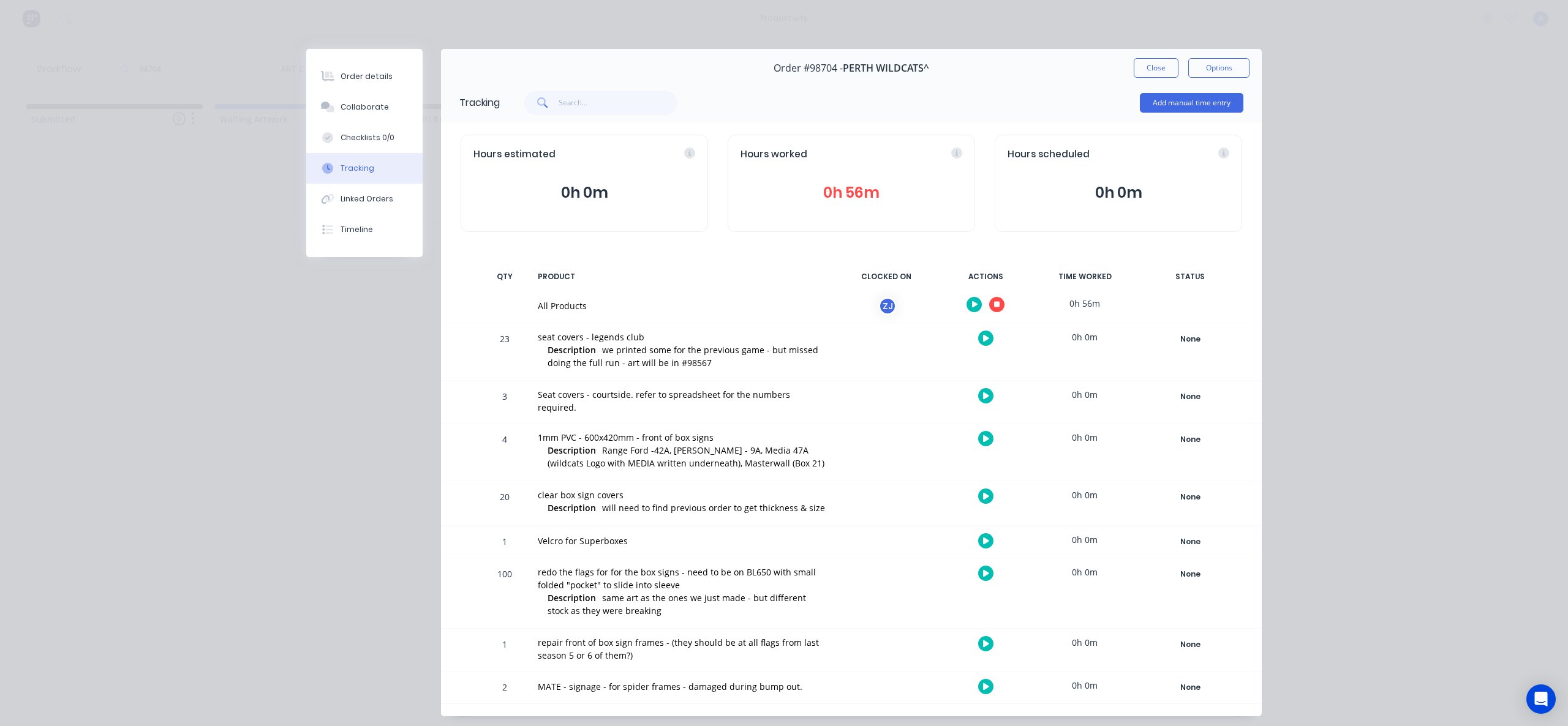
click at [989, 301] on button "button" at bounding box center [997, 304] width 16 height 16
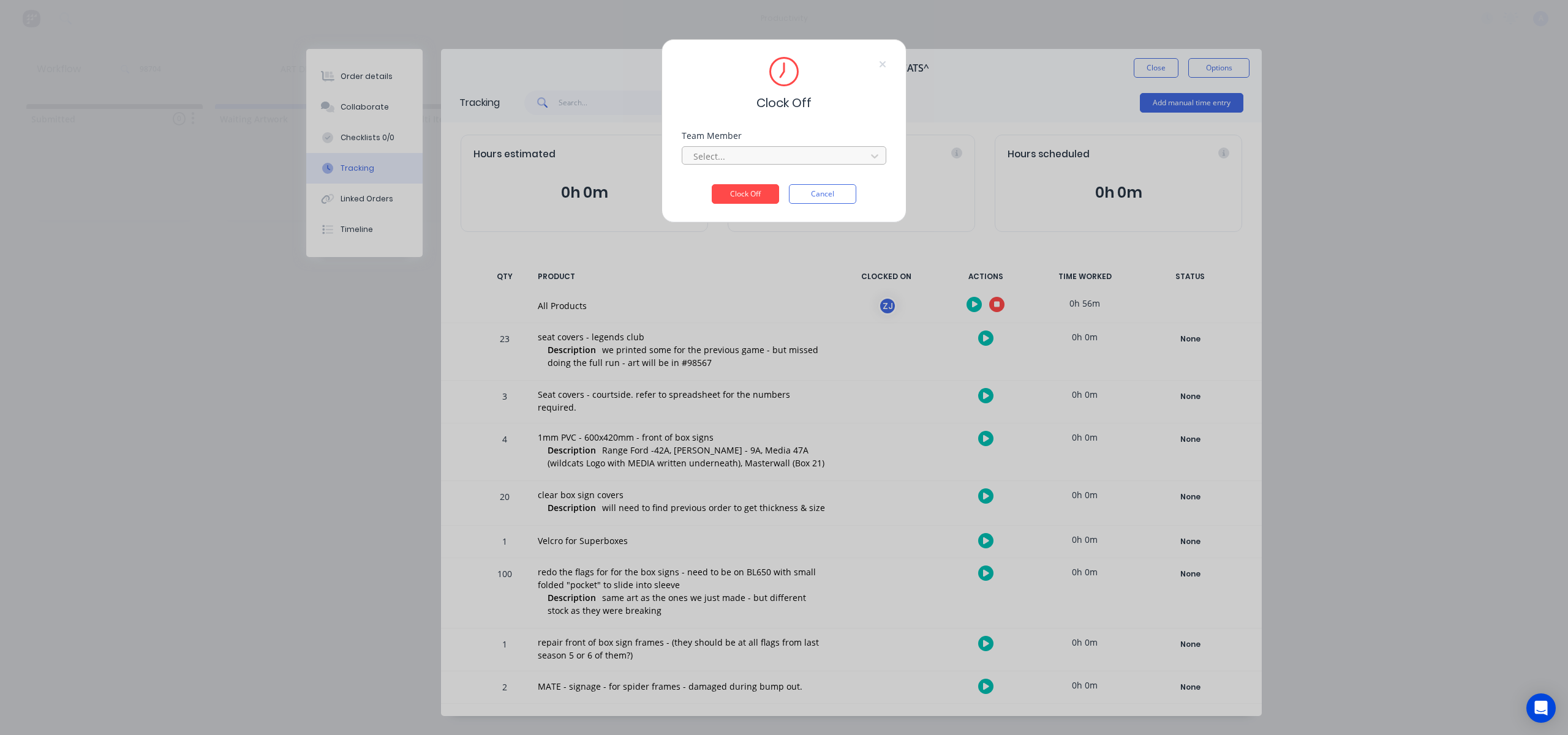
click at [835, 165] on div "Select..." at bounding box center [777, 156] width 175 height 19
drag, startPoint x: 753, startPoint y: 182, endPoint x: 743, endPoint y: 190, distance: 12.8
click at [753, 182] on div "[PERSON_NAME]" at bounding box center [784, 183] width 205 height 23
click at [743, 192] on button "Clock Off" at bounding box center [745, 194] width 67 height 20
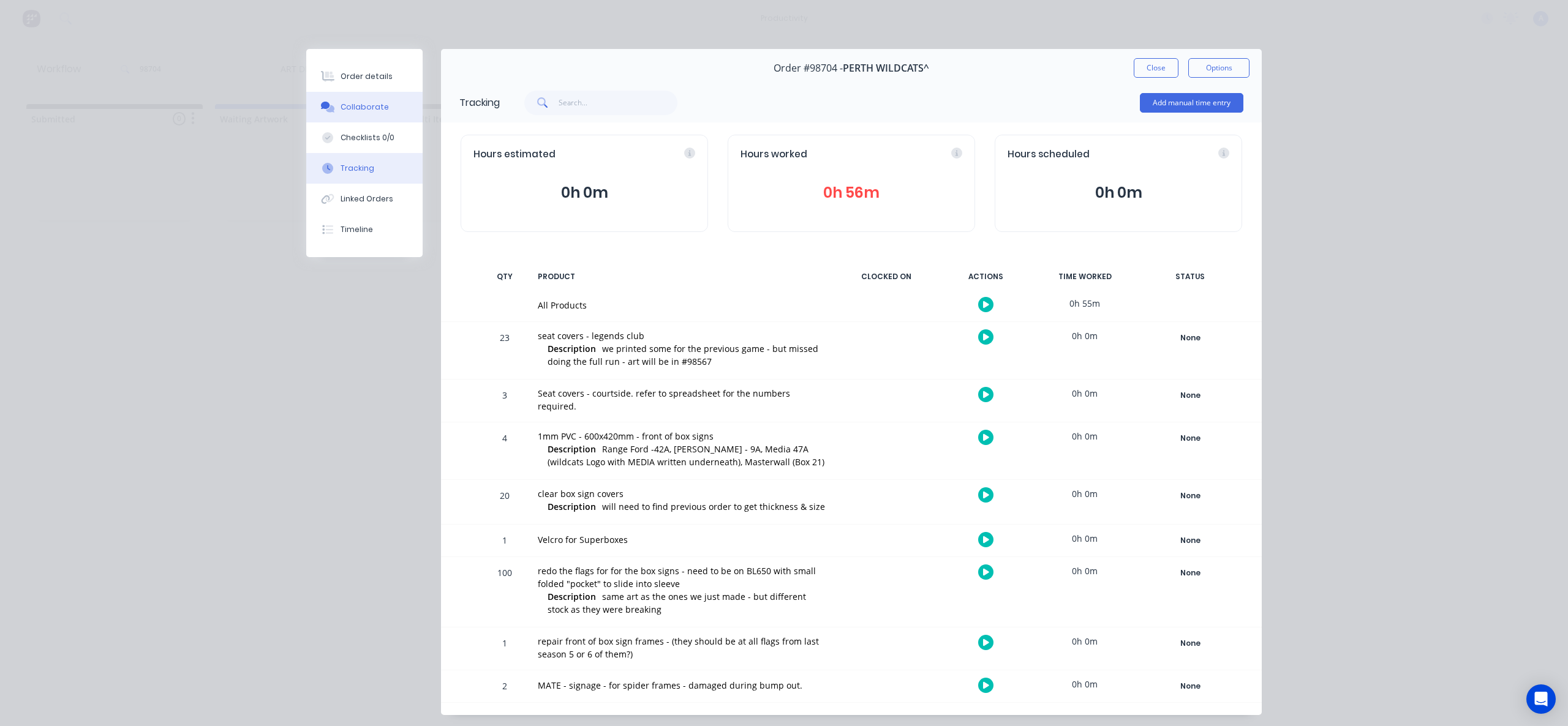
click at [371, 114] on button "Collaborate" at bounding box center [365, 106] width 116 height 31
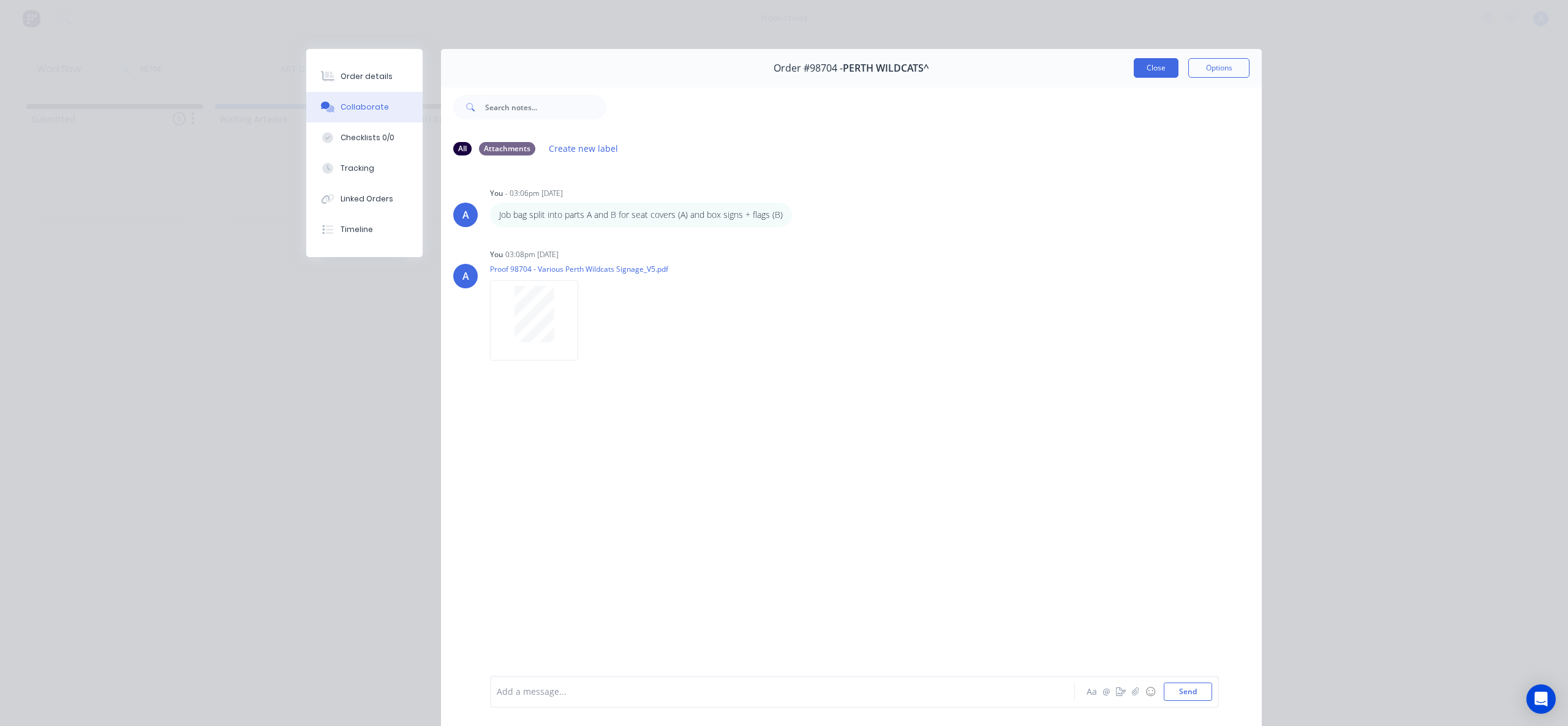
click at [1140, 71] on button "Close" at bounding box center [1155, 68] width 44 height 20
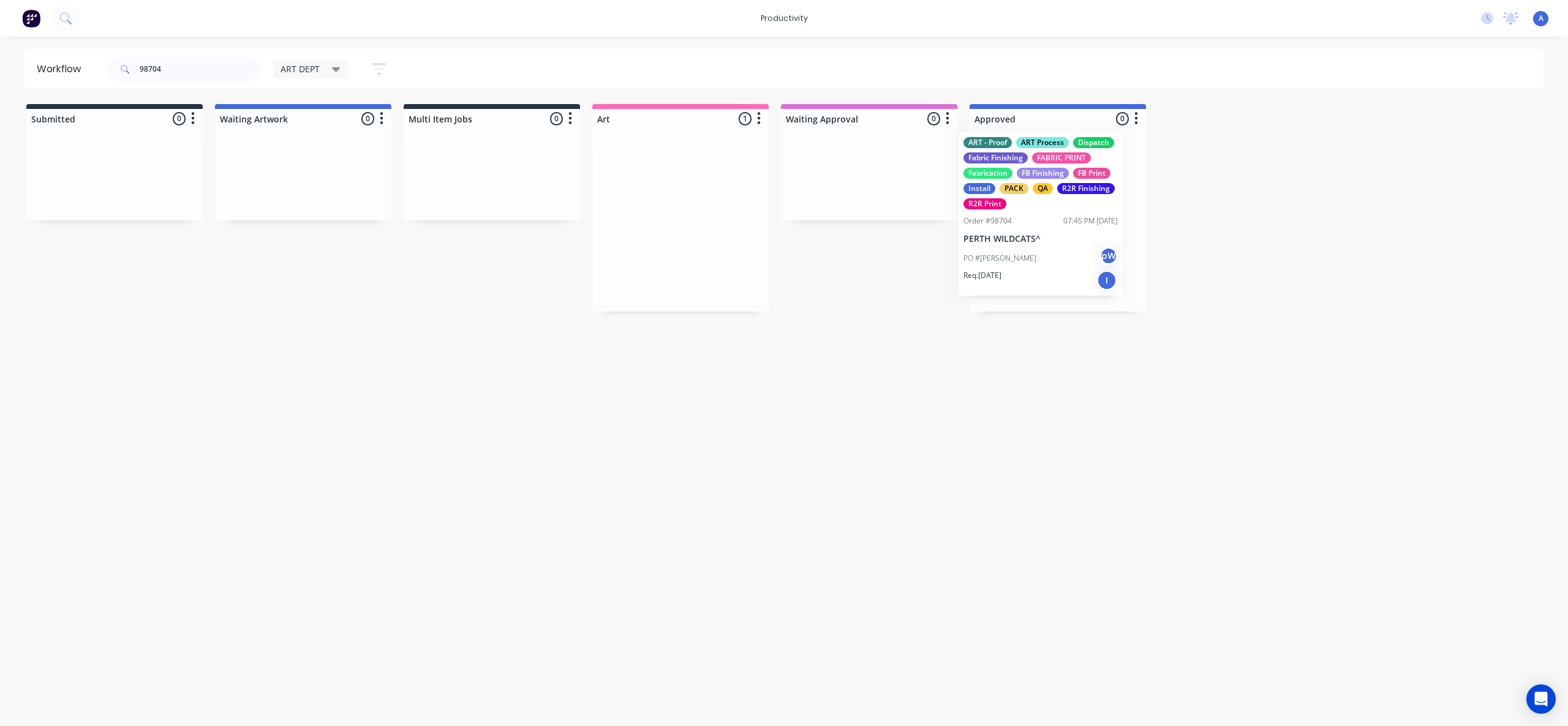
drag, startPoint x: 696, startPoint y: 269, endPoint x: 1040, endPoint y: 263, distance: 344.1
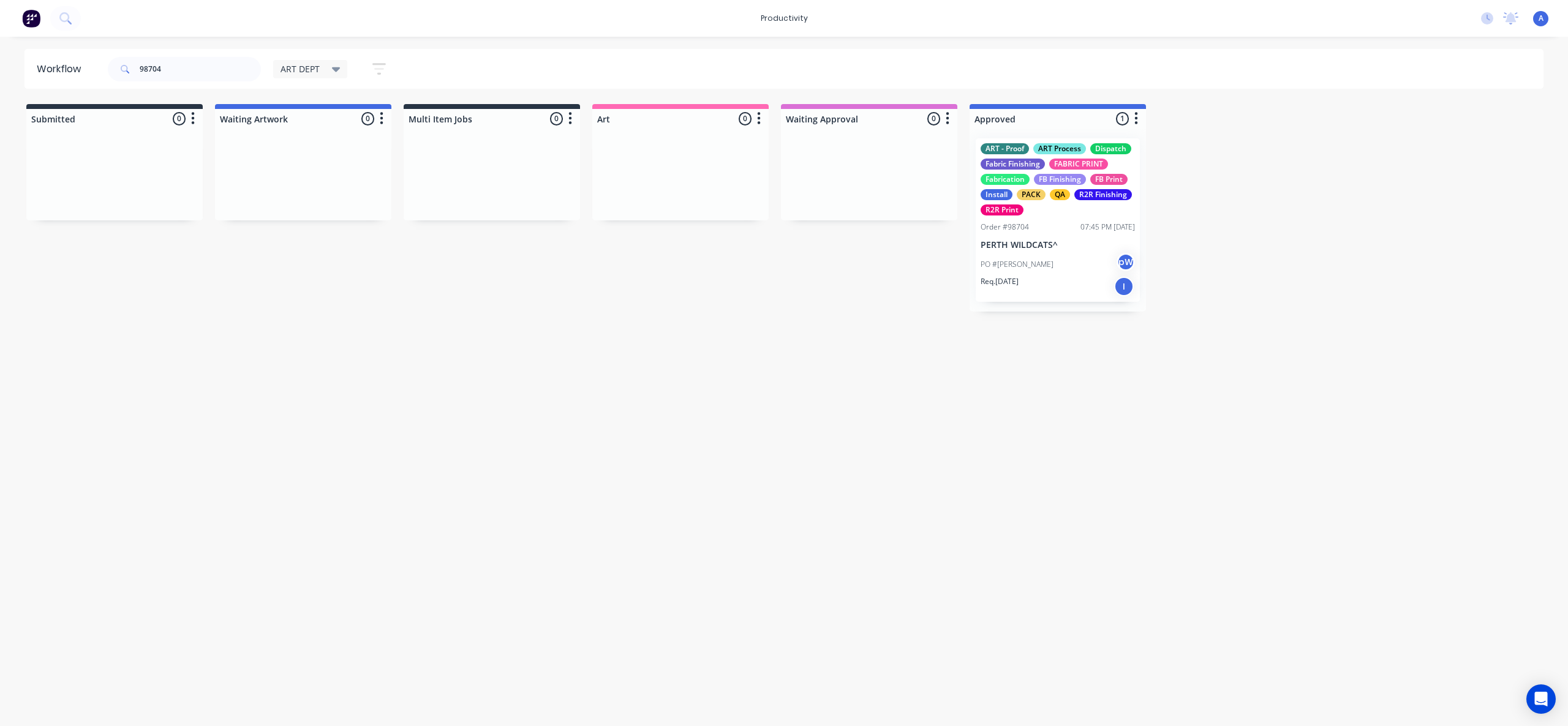
click at [1040, 263] on div "PO #[PERSON_NAME]" at bounding box center [1057, 265] width 155 height 24
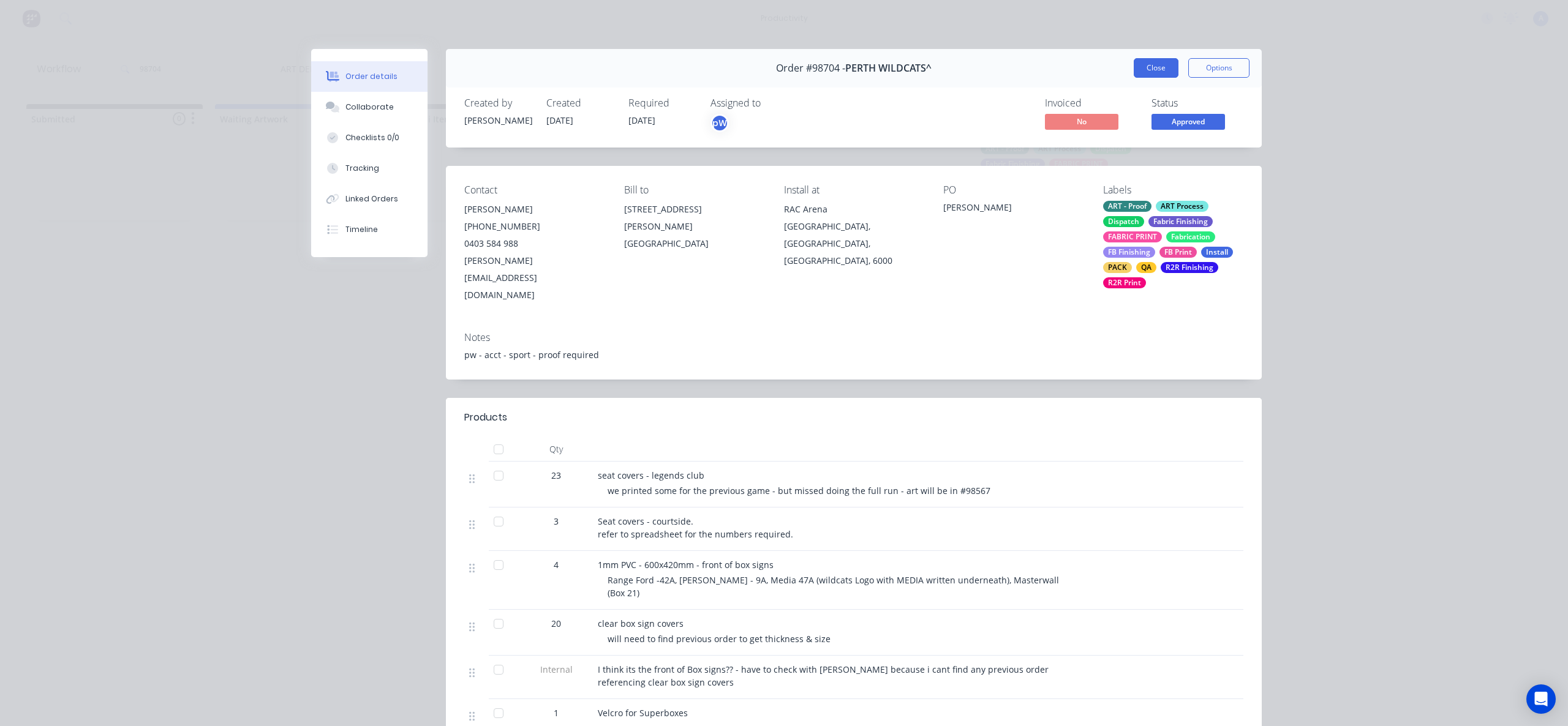
click at [1158, 64] on button "Close" at bounding box center [1155, 68] width 44 height 20
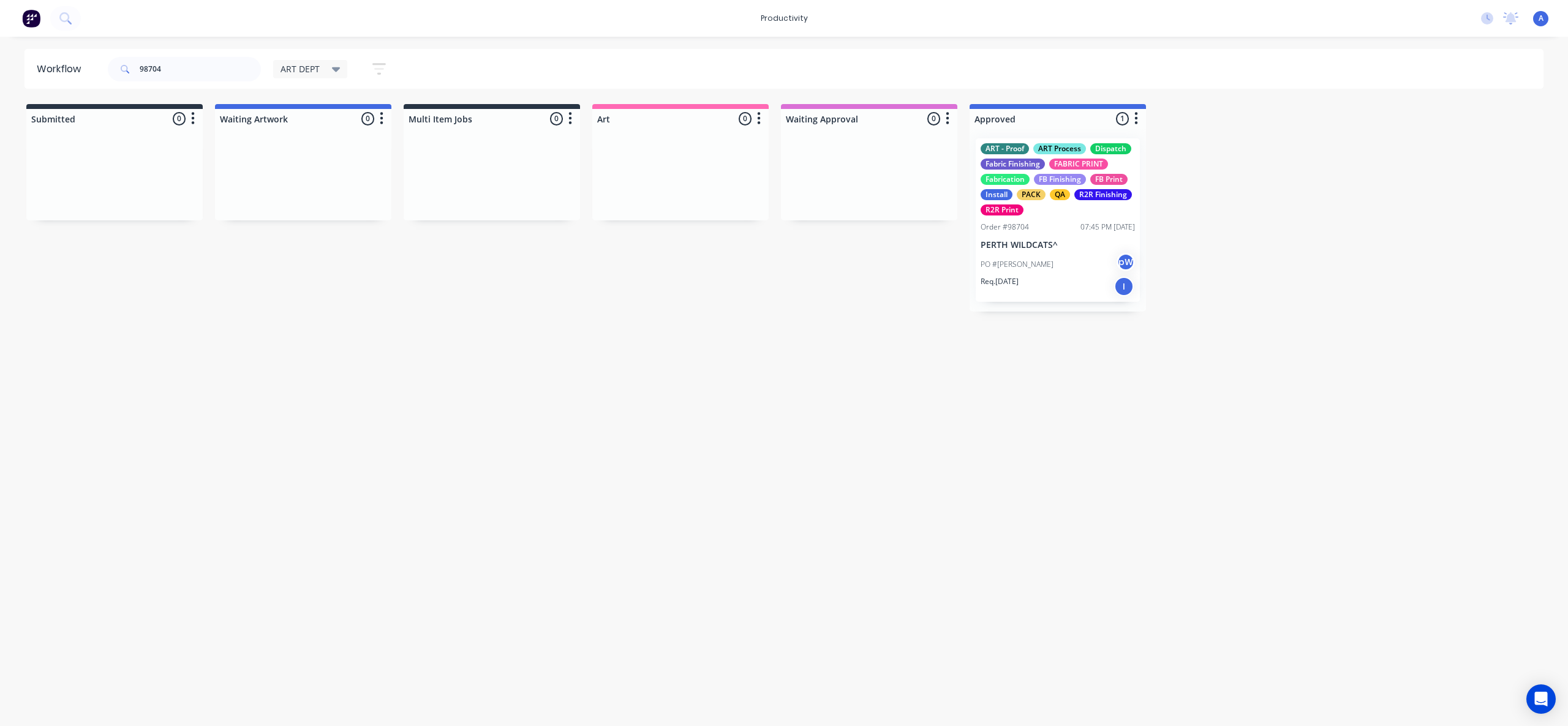
click at [838, 332] on div "Workflow 98704 ART DEPT Save new view None edit ART DEPT (Default) edit Banner …" at bounding box center [784, 375] width 1568 height 652
click at [700, 425] on div "Workflow 98704 ART DEPT Save new view None edit ART DEPT (Default) edit Banner …" at bounding box center [784, 375] width 1568 height 652
click at [767, 342] on div "Workflow 98704 ART DEPT Save new view None edit ART DEPT (Default) edit Banner …" at bounding box center [784, 375] width 1568 height 652
click at [1056, 291] on div "Req. [DATE] I" at bounding box center [1057, 286] width 155 height 21
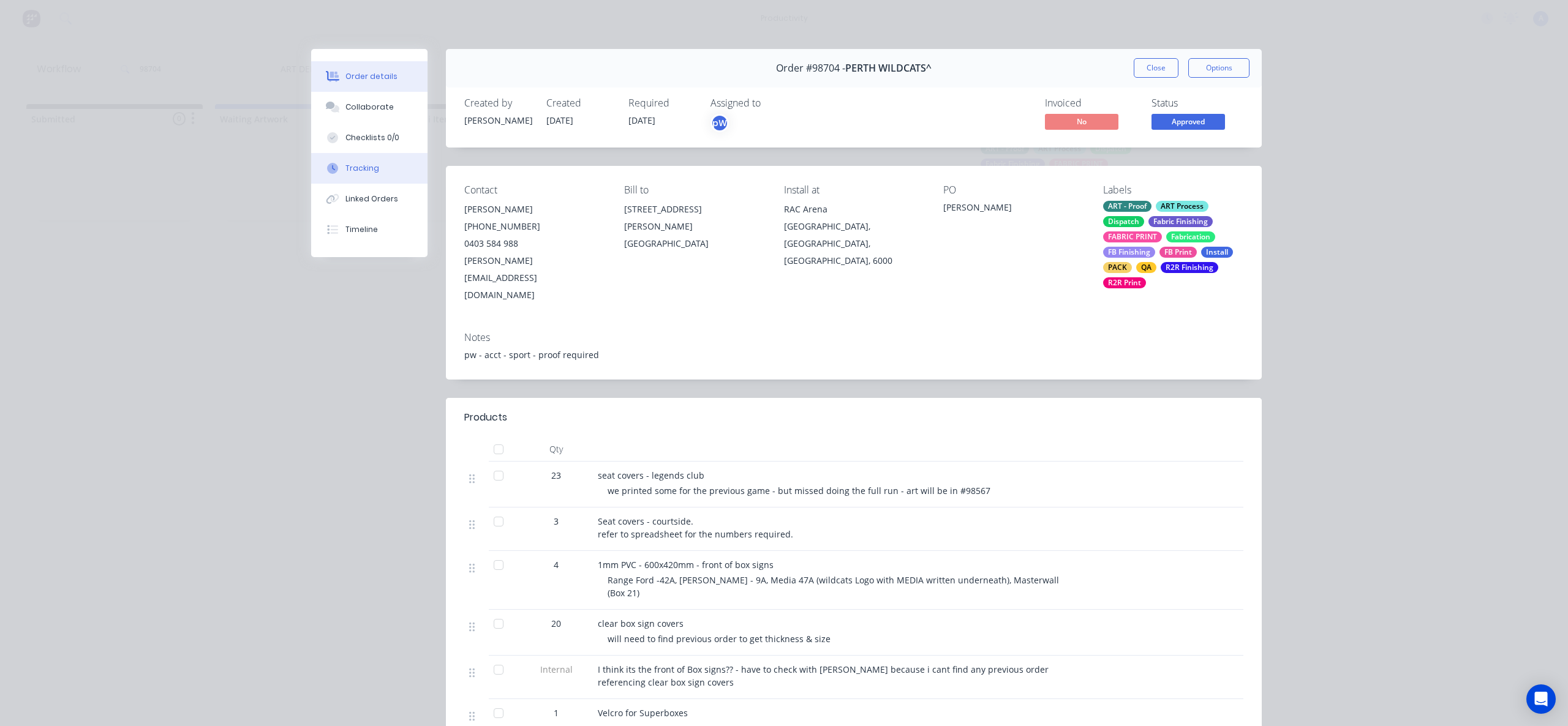
click at [372, 181] on button "Tracking" at bounding box center [370, 167] width 116 height 31
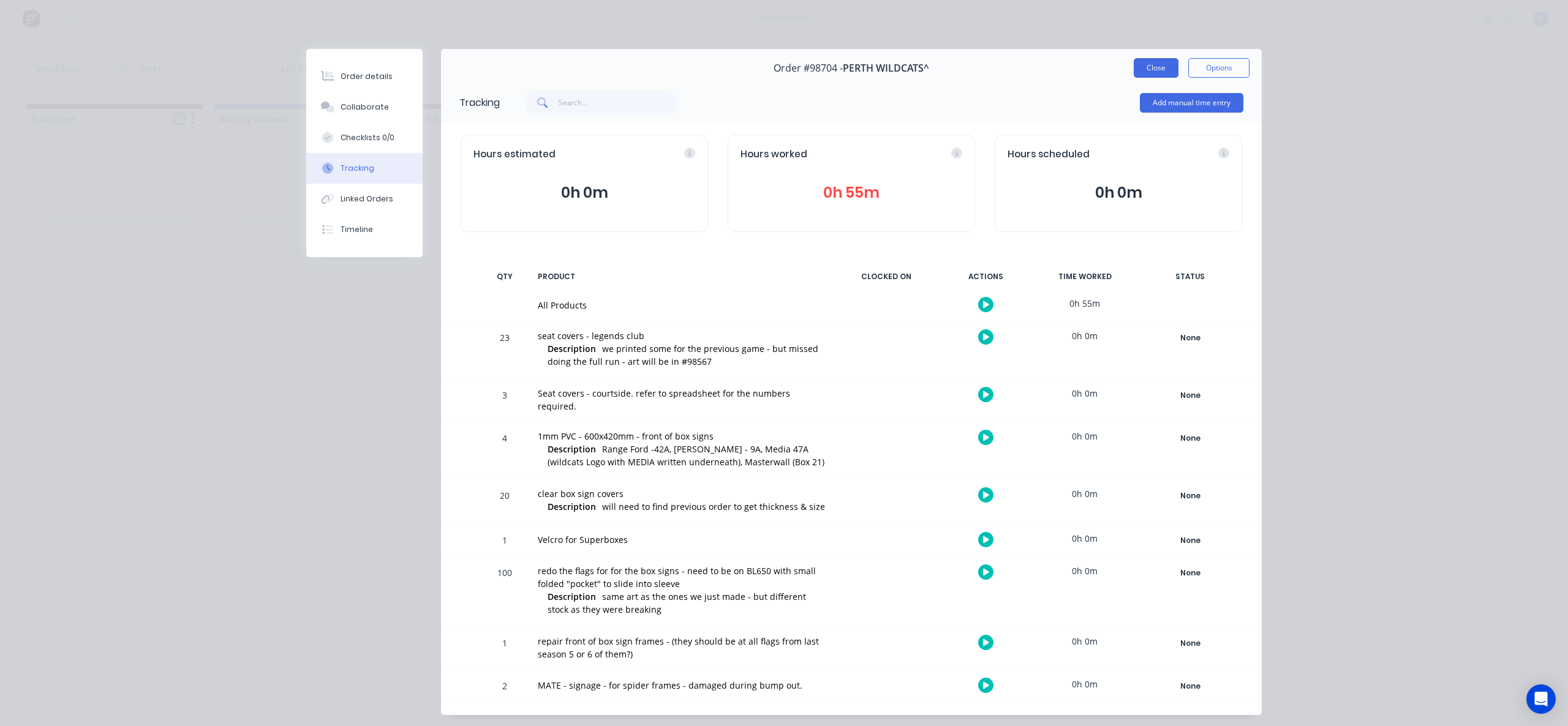
click at [1153, 74] on button "Close" at bounding box center [1155, 68] width 44 height 20
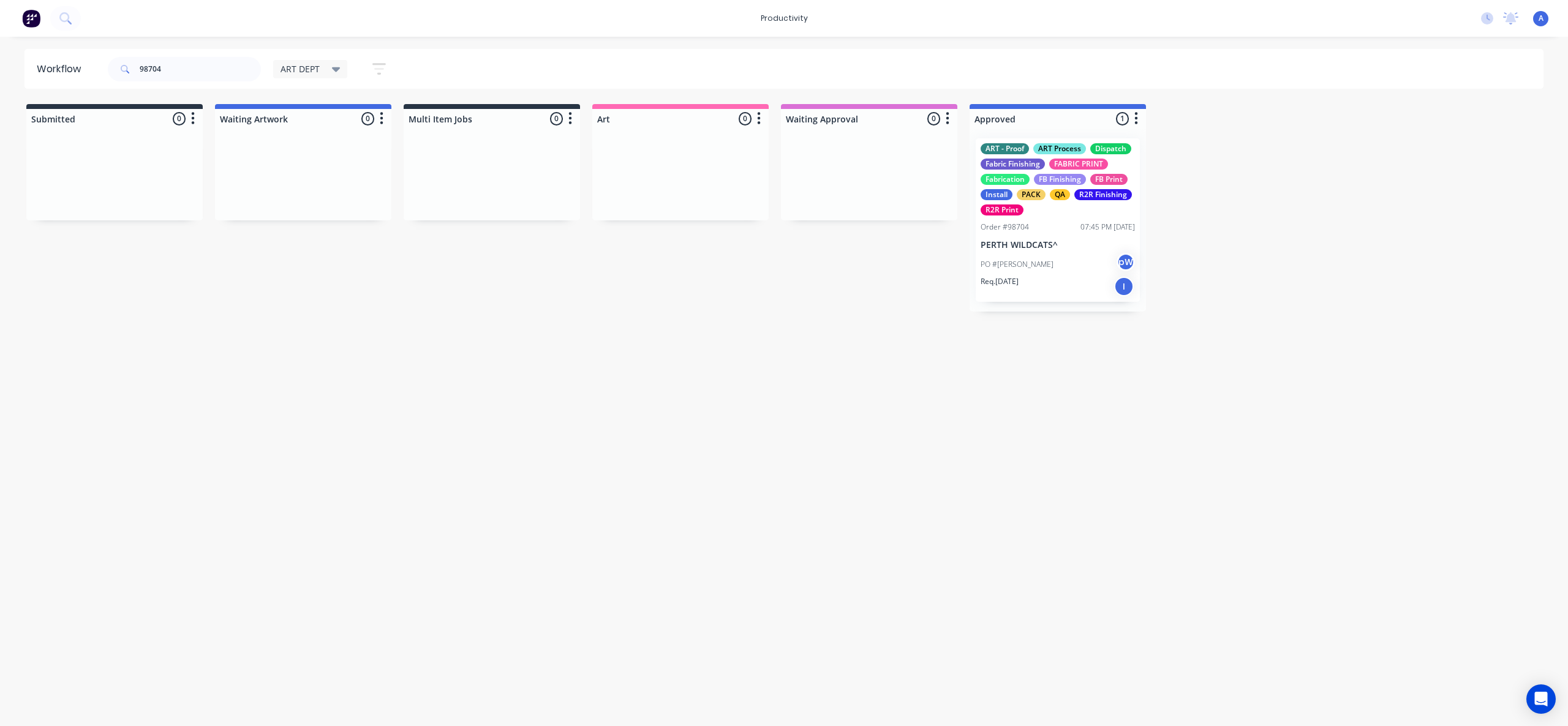
click at [1032, 425] on div "Workflow 98704 ART DEPT Save new view None edit ART DEPT (Default) edit Banner …" at bounding box center [784, 375] width 1568 height 652
click at [1021, 231] on div "Order #98704" at bounding box center [1004, 227] width 48 height 11
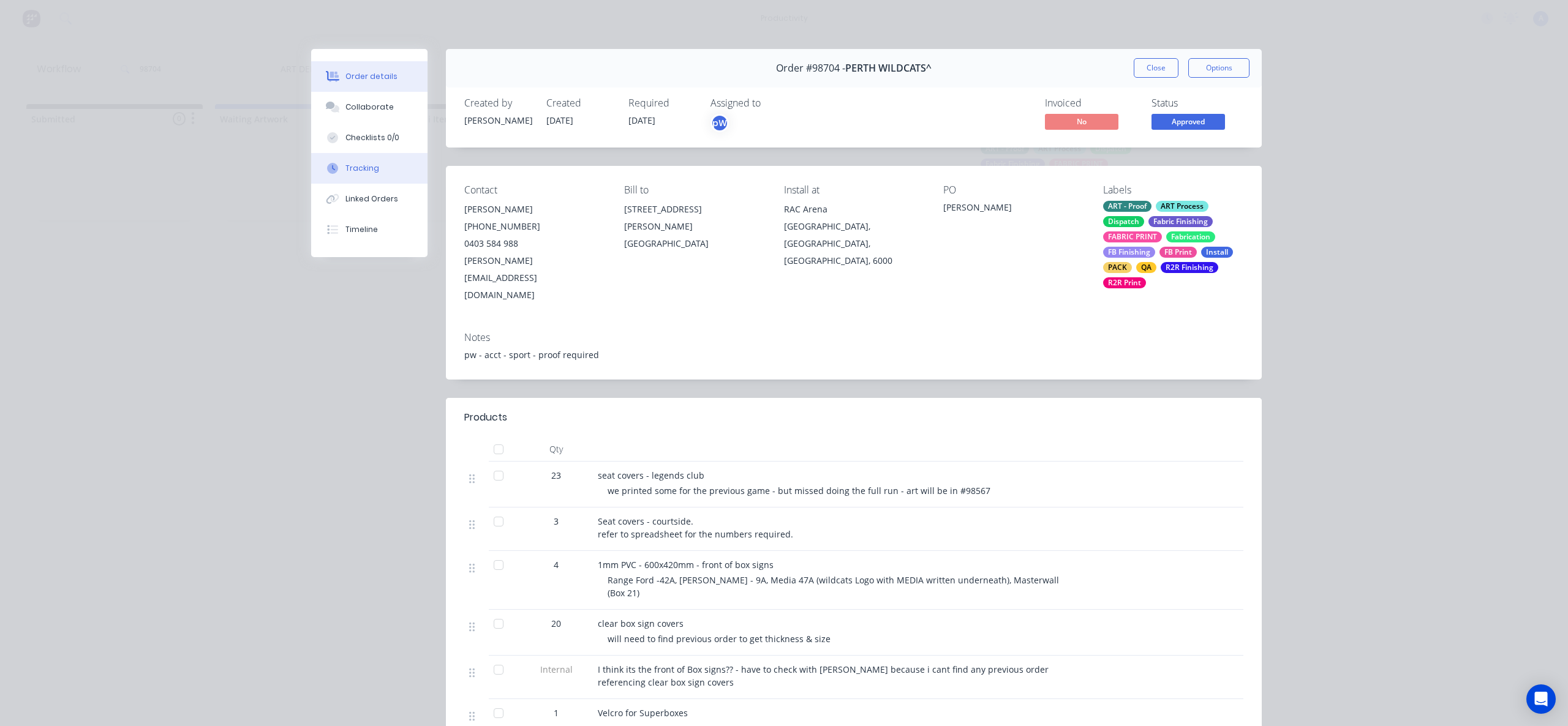
click at [392, 169] on button "Tracking" at bounding box center [370, 167] width 116 height 31
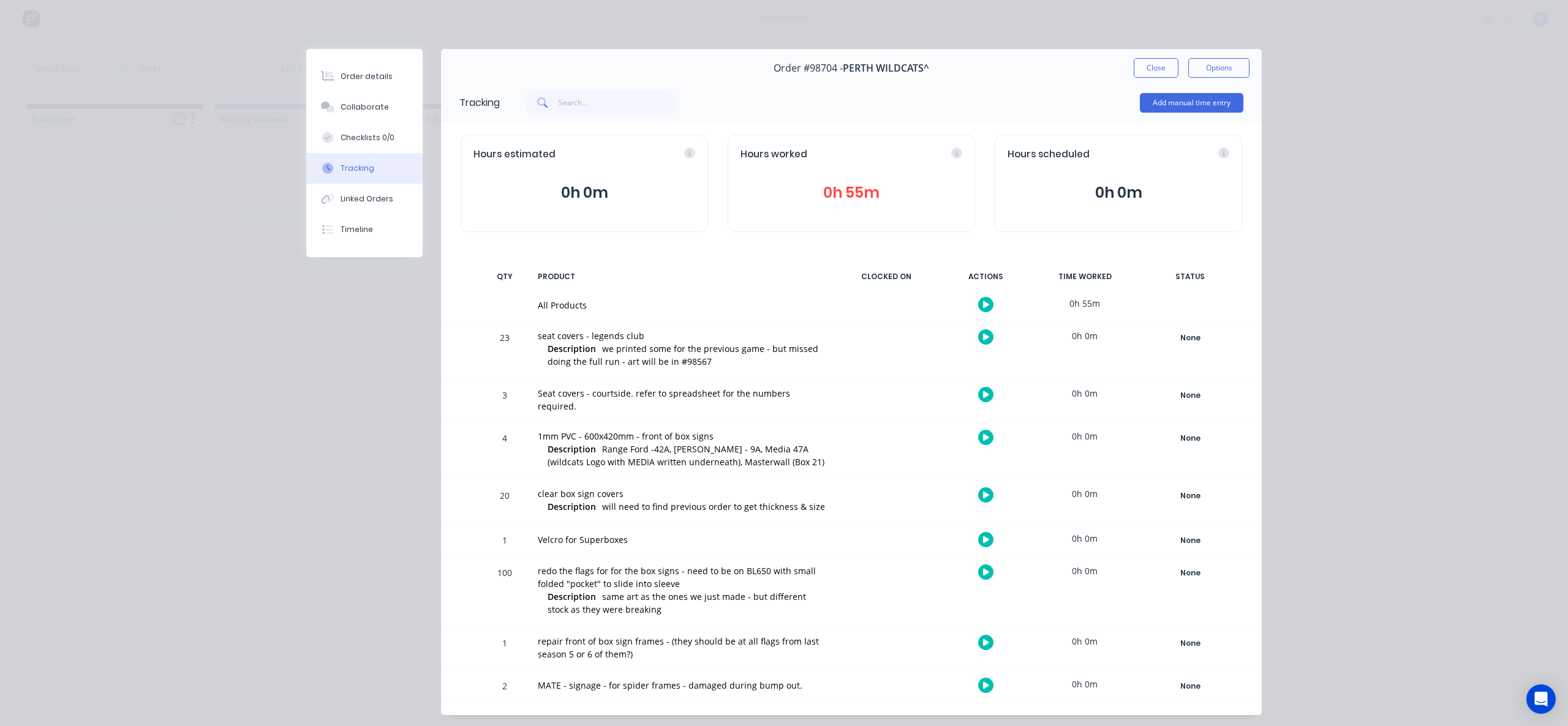
click at [407, 165] on button "Tracking" at bounding box center [365, 167] width 116 height 31
click at [1149, 69] on button "Close" at bounding box center [1155, 68] width 44 height 20
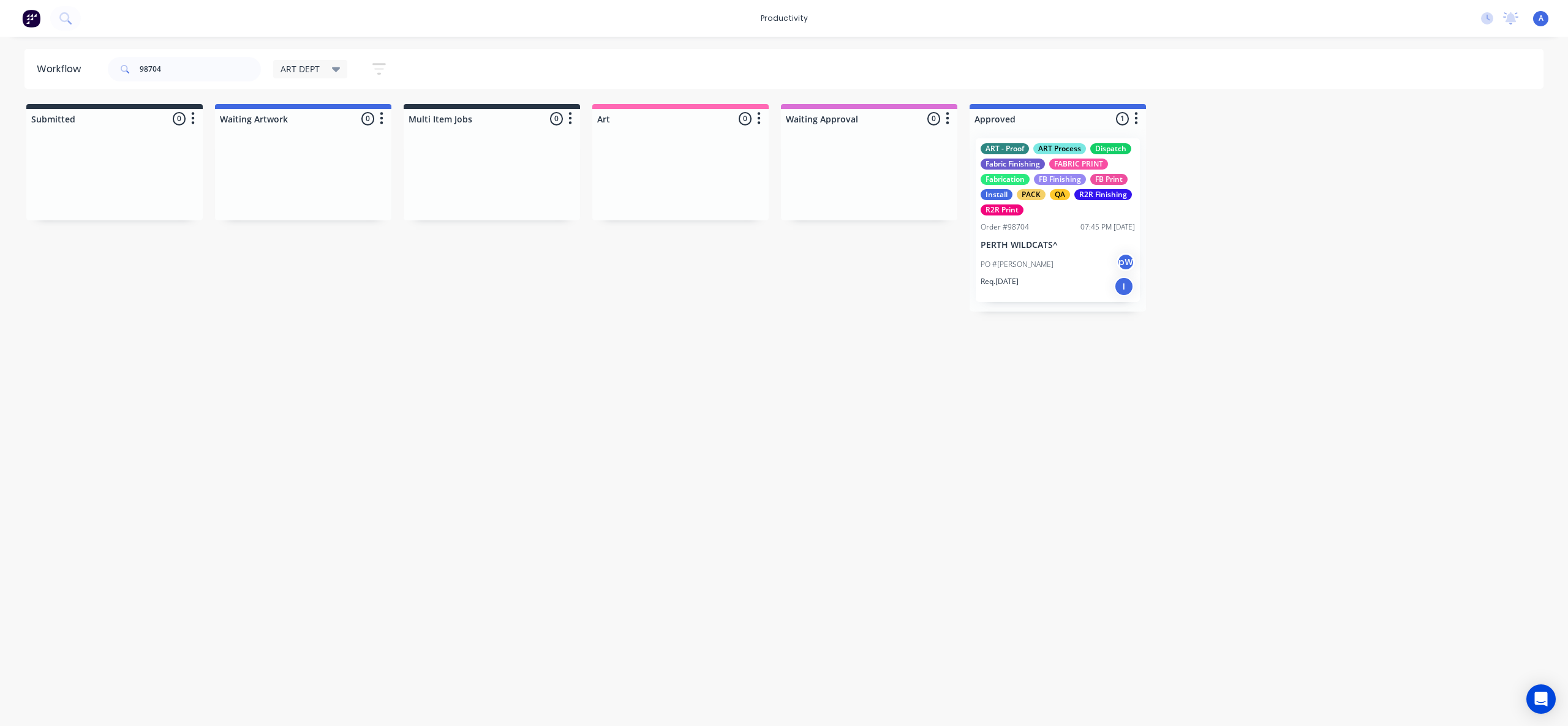
drag, startPoint x: 784, startPoint y: 552, endPoint x: 789, endPoint y: 538, distance: 14.9
click at [785, 549] on div "Workflow 98704 ART DEPT Save new view None edit ART DEPT (Default) edit Banner …" at bounding box center [784, 375] width 1568 height 652
click at [1017, 265] on p "PO #[PERSON_NAME]" at bounding box center [1017, 264] width 73 height 11
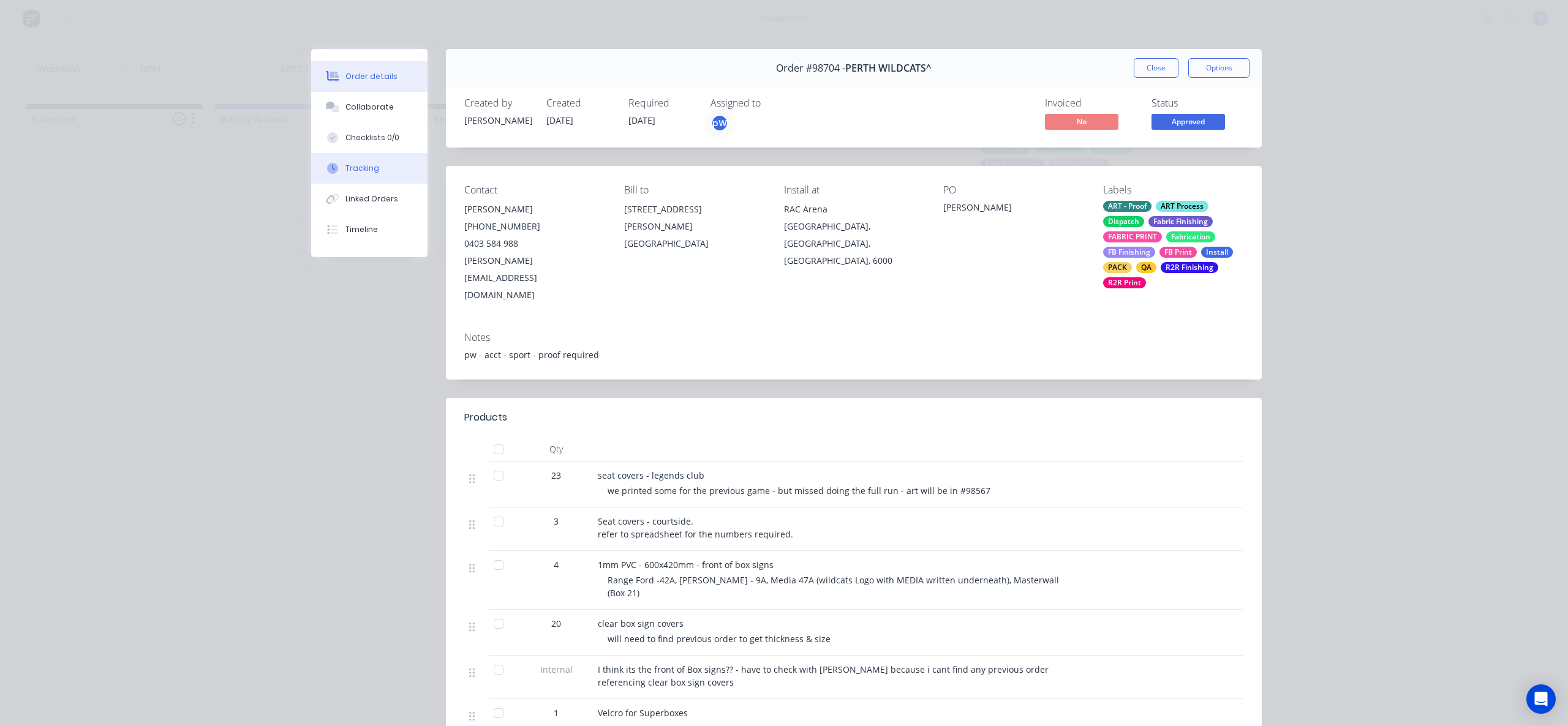
click at [337, 170] on button "Tracking" at bounding box center [370, 167] width 116 height 31
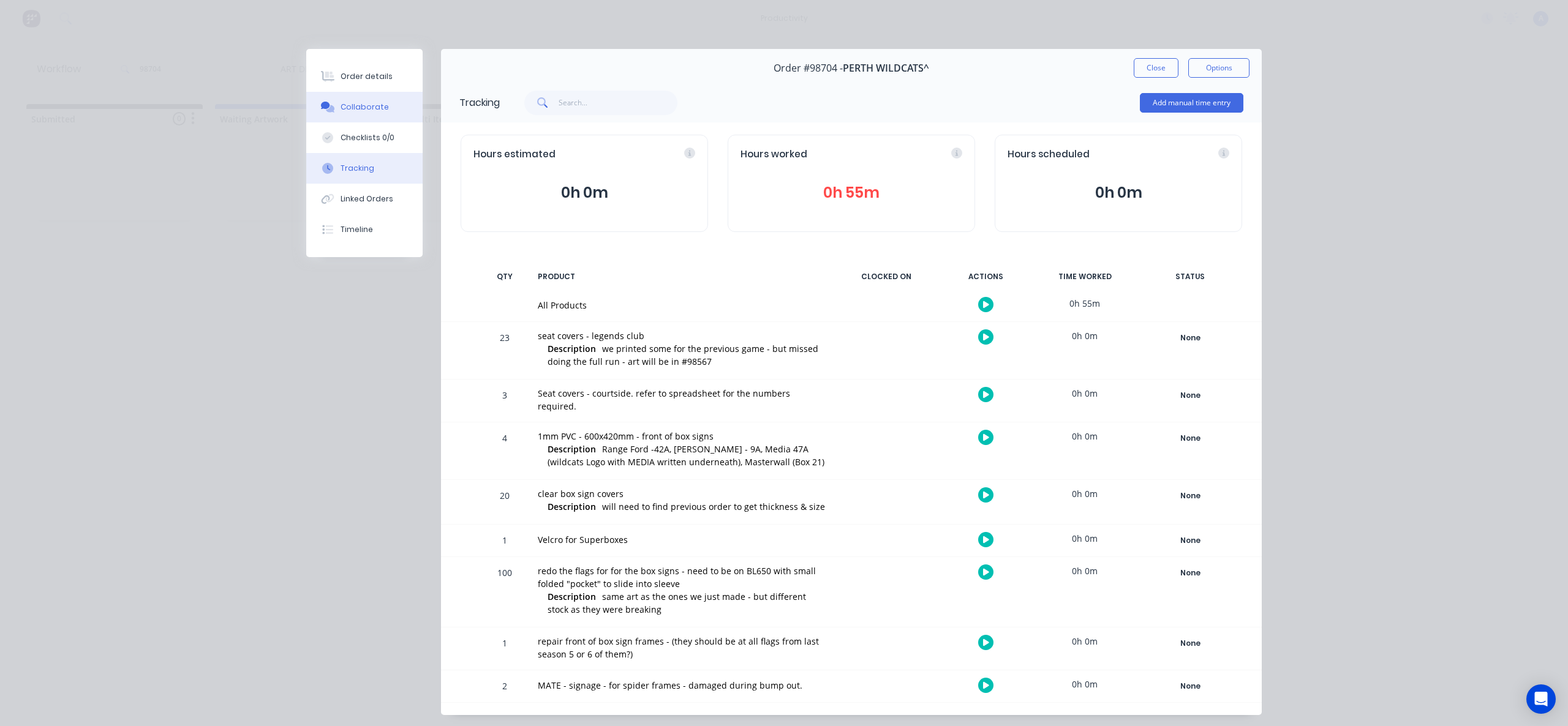
click at [367, 109] on div "Collaborate" at bounding box center [365, 106] width 48 height 11
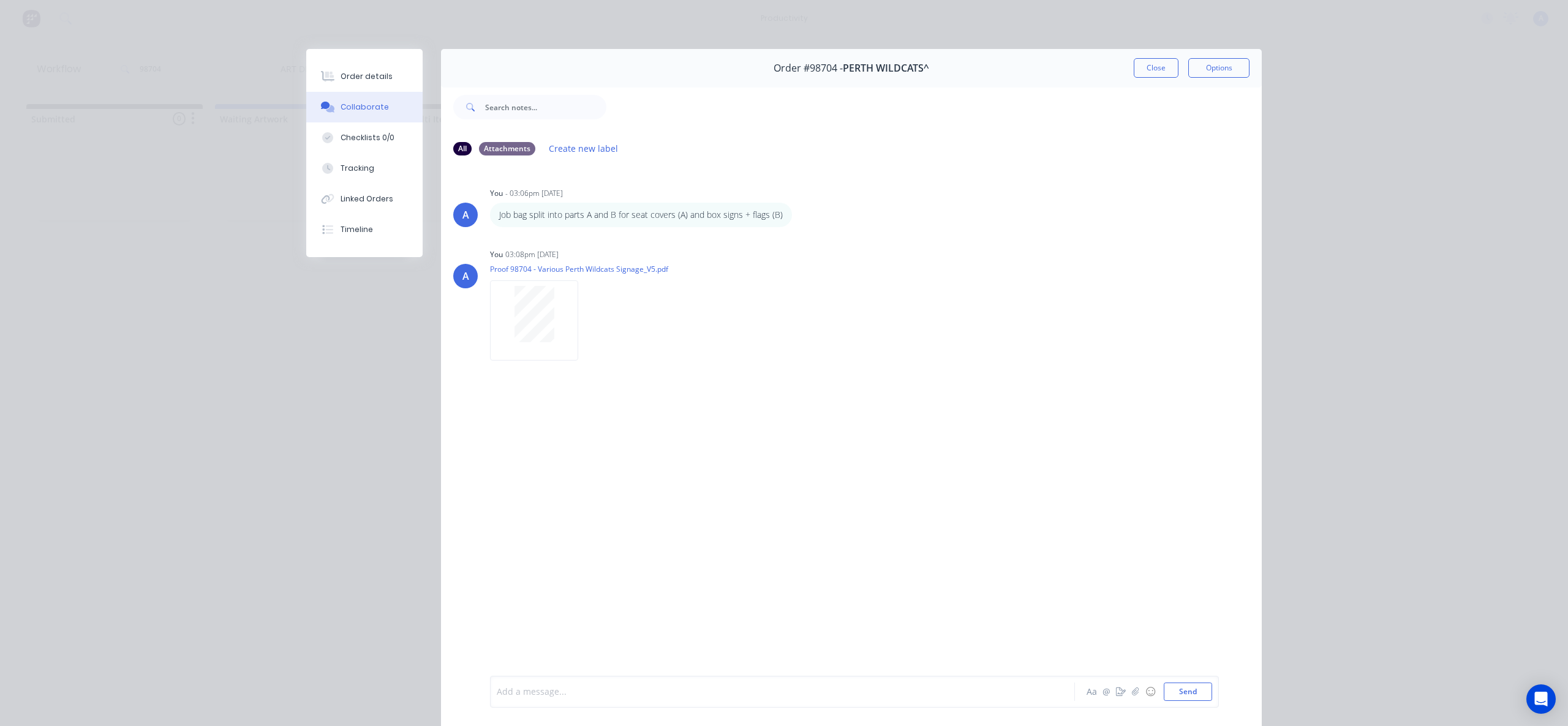
click at [728, 687] on div at bounding box center [766, 692] width 536 height 13
click at [343, 174] on button "Tracking" at bounding box center [365, 167] width 116 height 31
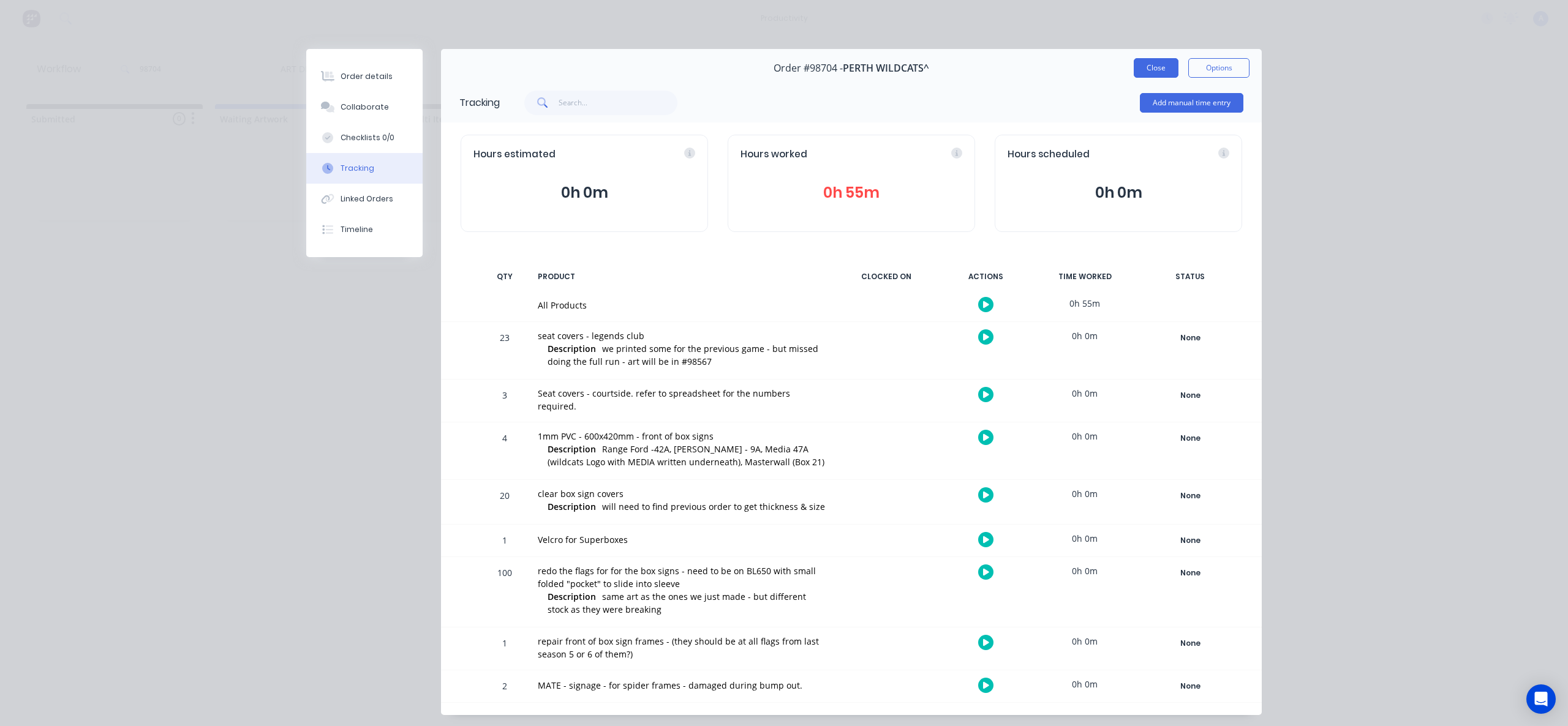
click at [1151, 60] on button "Close" at bounding box center [1155, 68] width 44 height 20
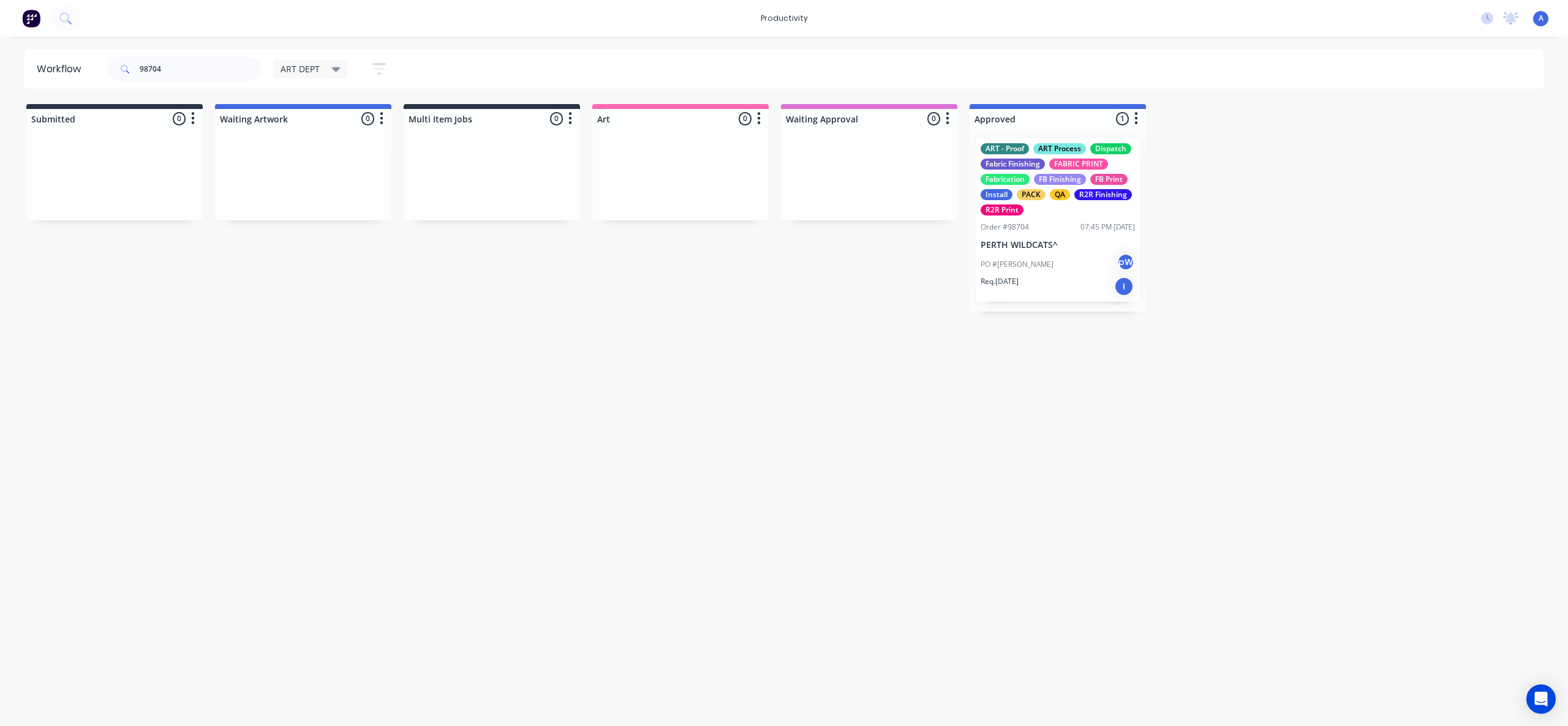
click at [657, 528] on div "Workflow 98704 ART DEPT Save new view None edit ART DEPT (Default) edit Banner …" at bounding box center [784, 375] width 1568 height 652
